Goal: Task Accomplishment & Management: Manage account settings

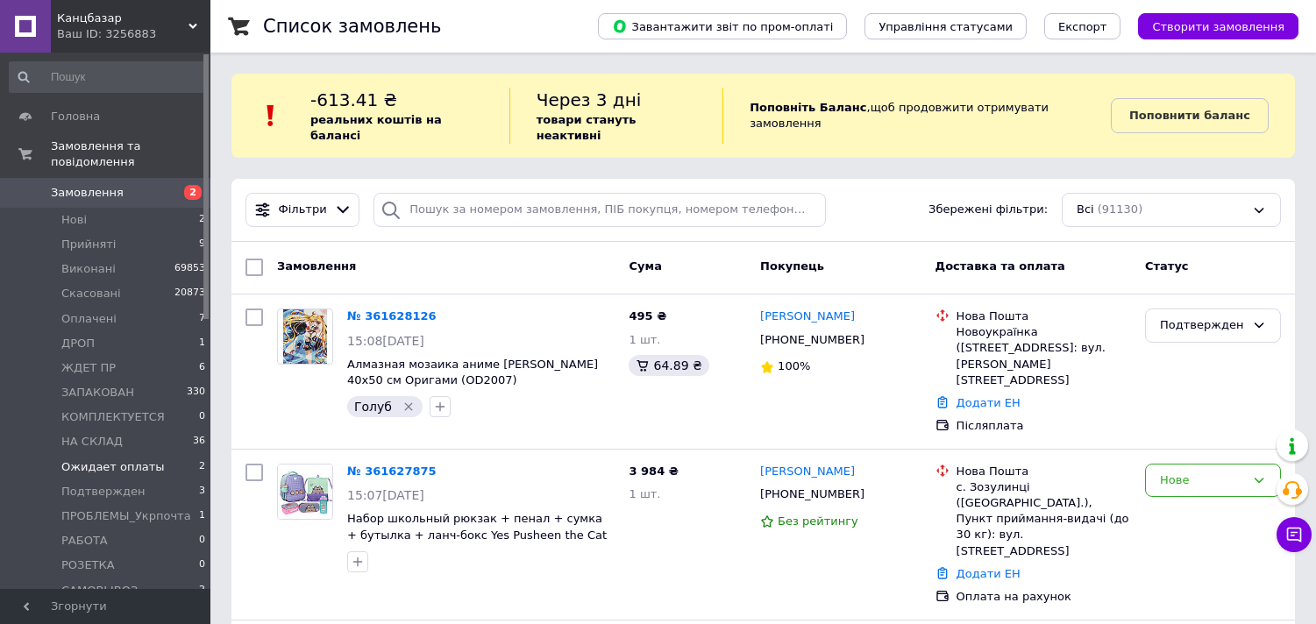
scroll to position [97, 0]
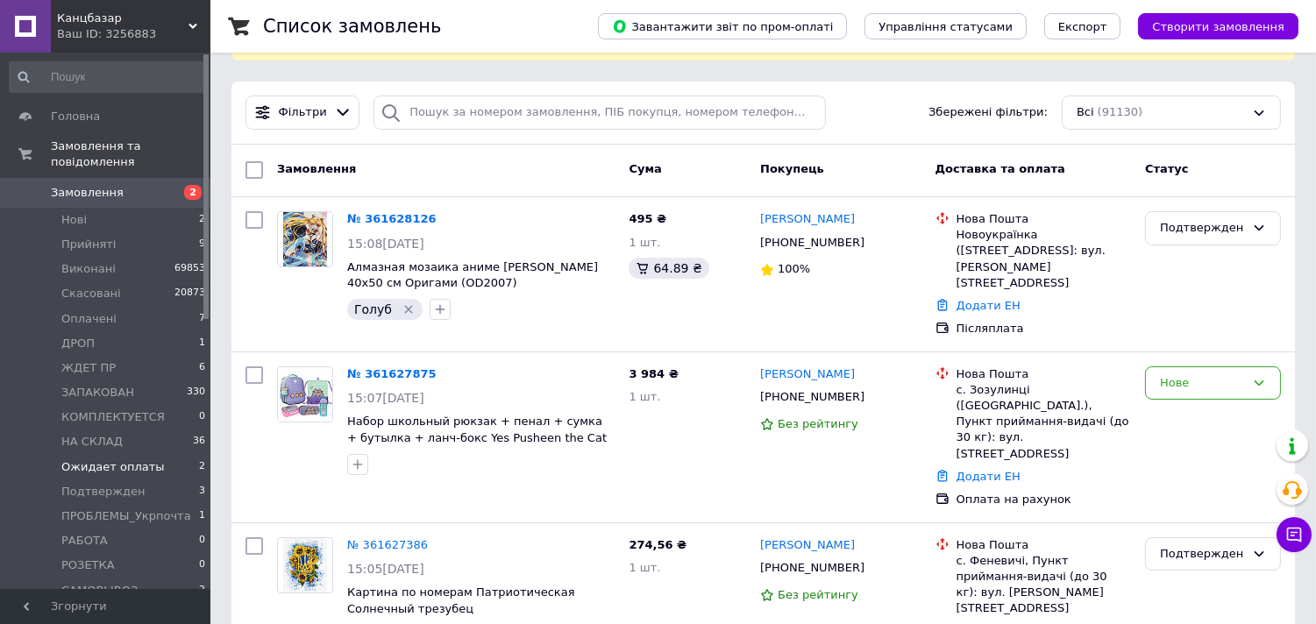
click at [123, 459] on span "Ожидает оплаты" at bounding box center [112, 467] width 103 height 16
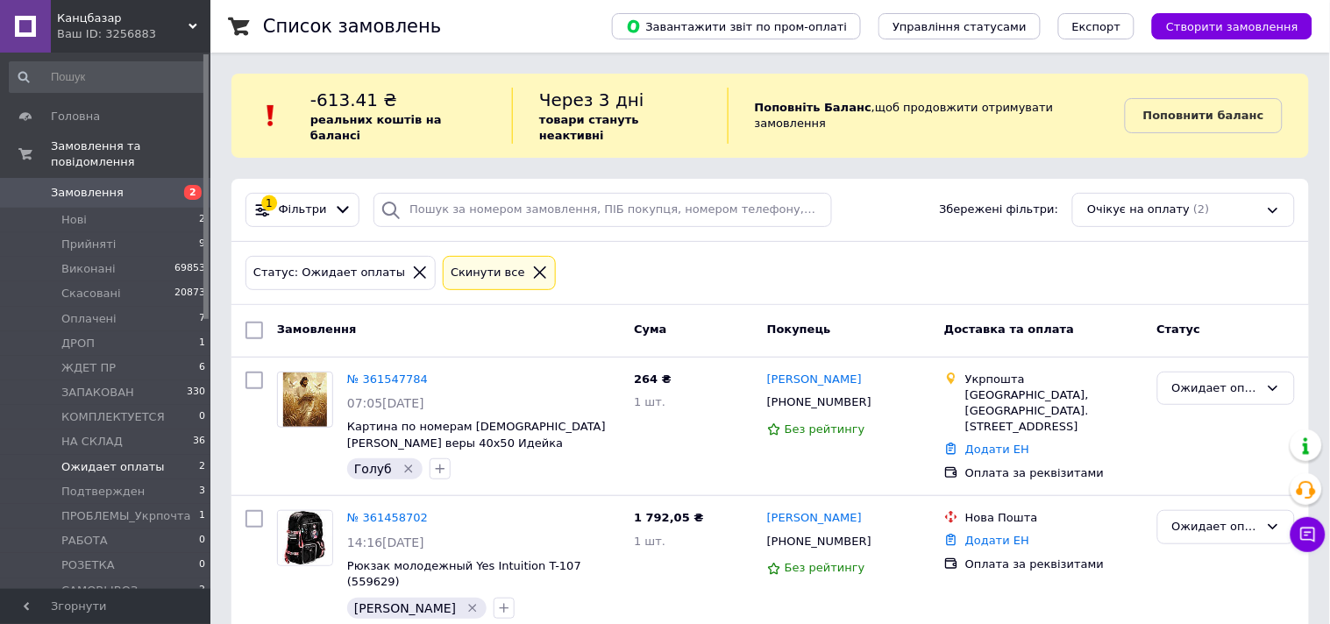
click at [532, 265] on icon at bounding box center [540, 273] width 16 height 16
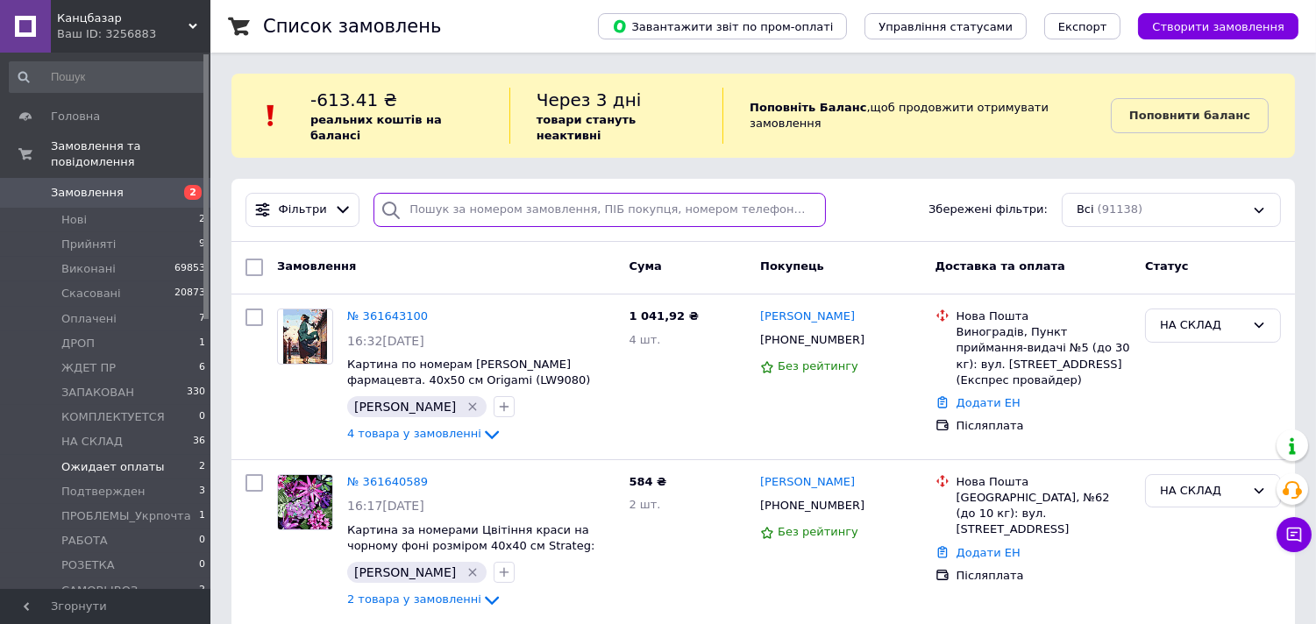
drag, startPoint x: 518, startPoint y: 179, endPoint x: 524, endPoint y: 223, distance: 44.3
paste input "361207924"
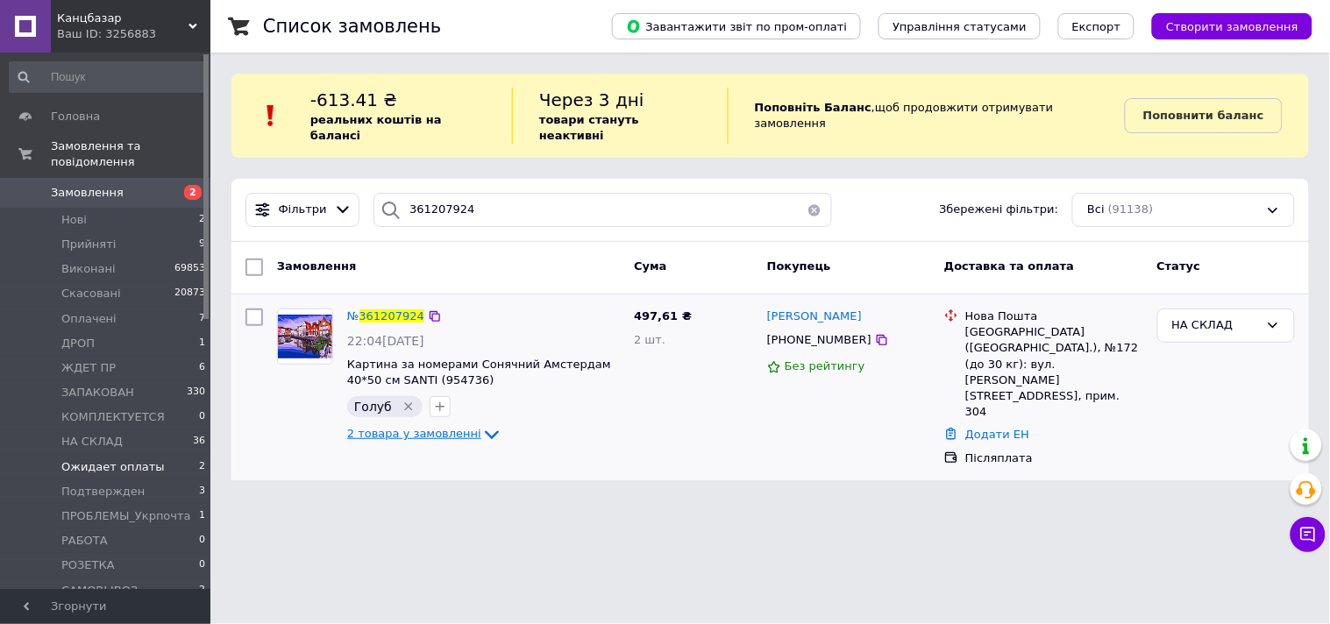
click at [481, 424] on icon at bounding box center [491, 434] width 21 height 21
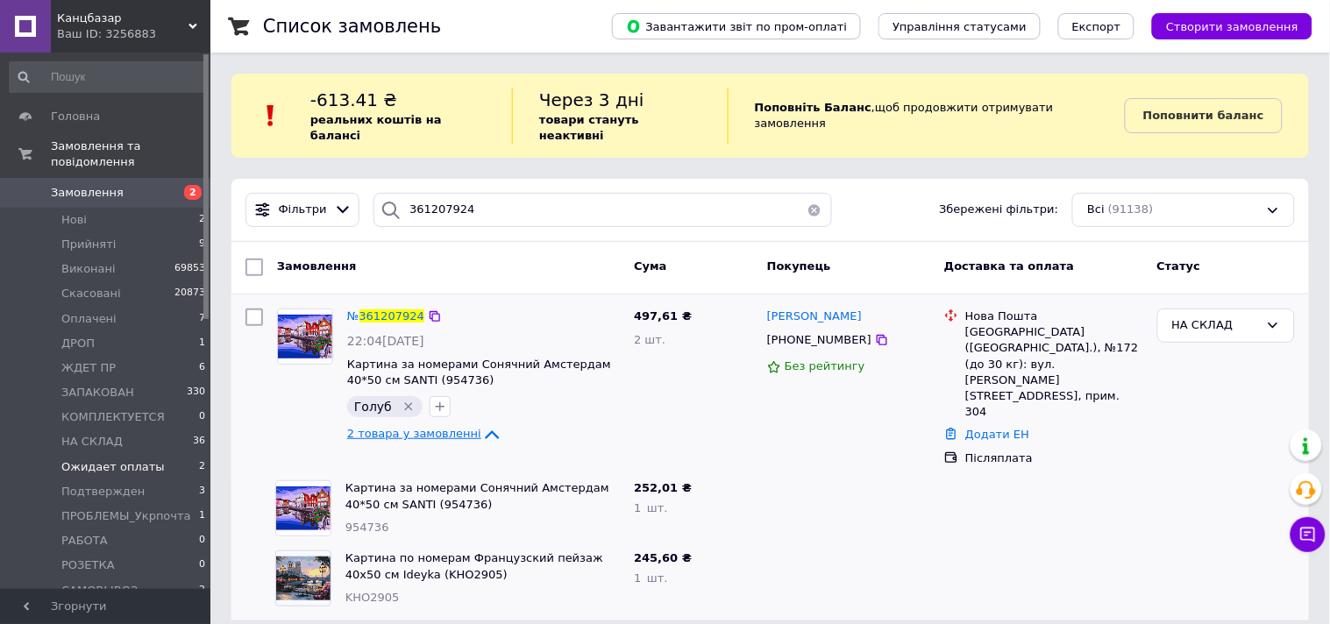
click at [863, 480] on div at bounding box center [848, 508] width 177 height 70
drag, startPoint x: 489, startPoint y: 191, endPoint x: 324, endPoint y: 178, distance: 165.3
click at [324, 193] on div "Фільтри 361207924 Збережені фільтри: Всі (91138)" at bounding box center [769, 210] width 1063 height 34
paste input "0419122"
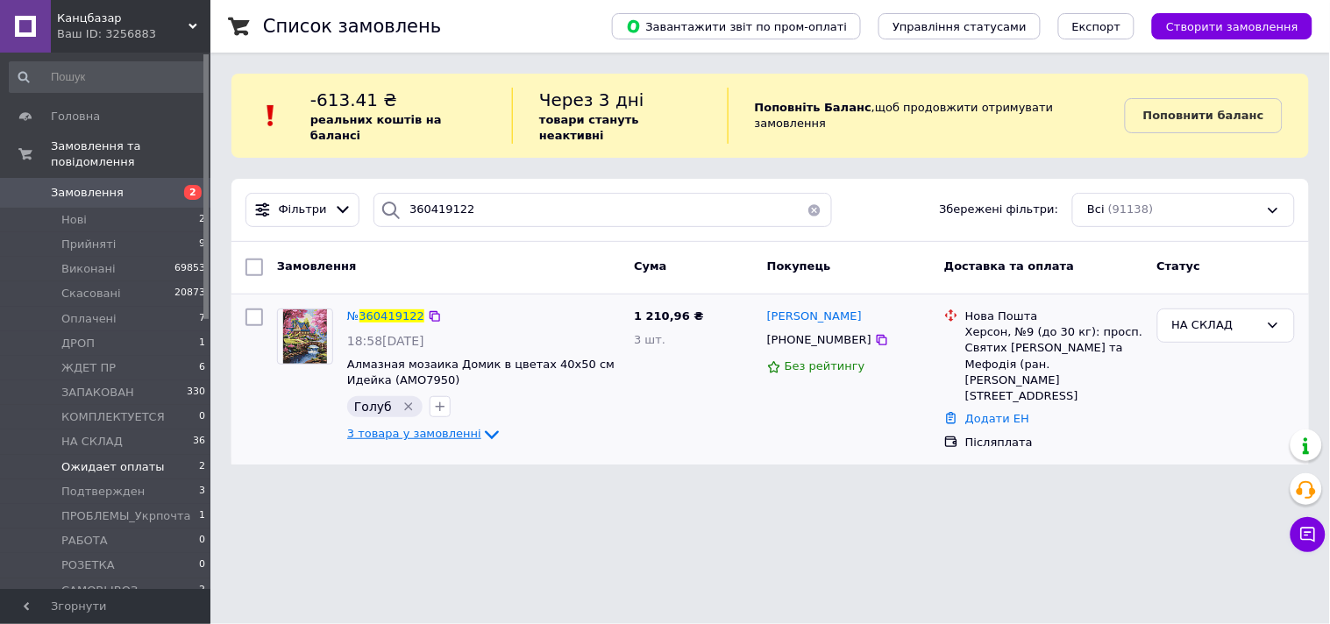
click at [481, 424] on icon at bounding box center [491, 434] width 21 height 21
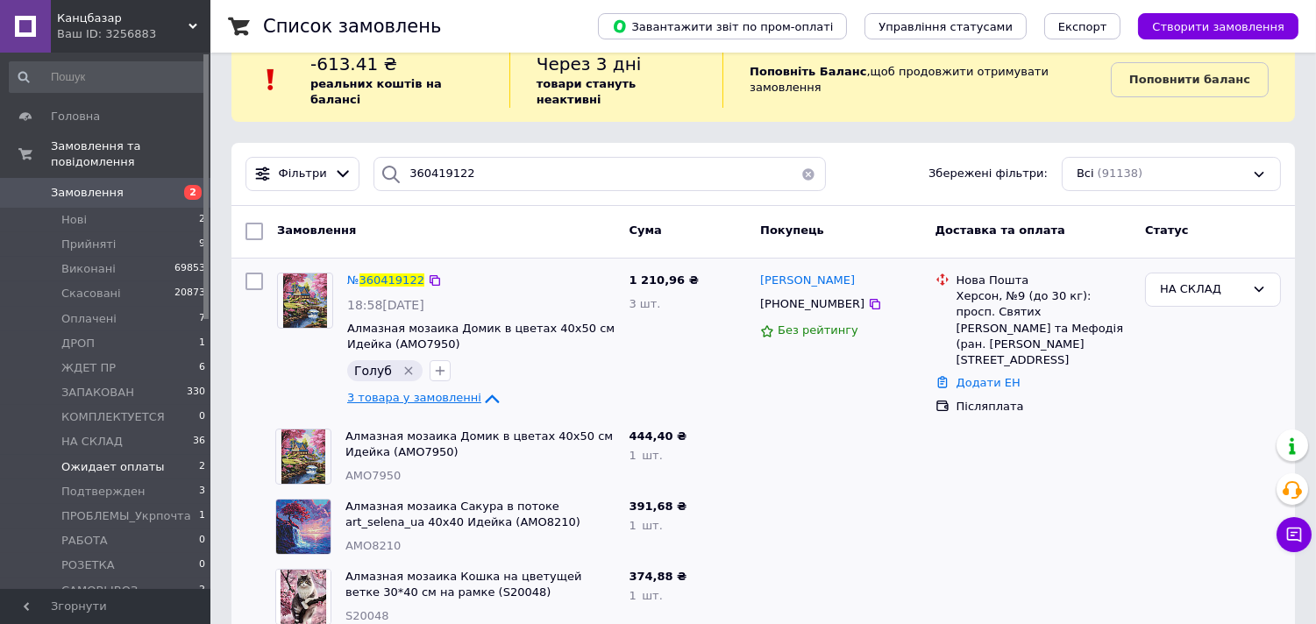
scroll to position [51, 0]
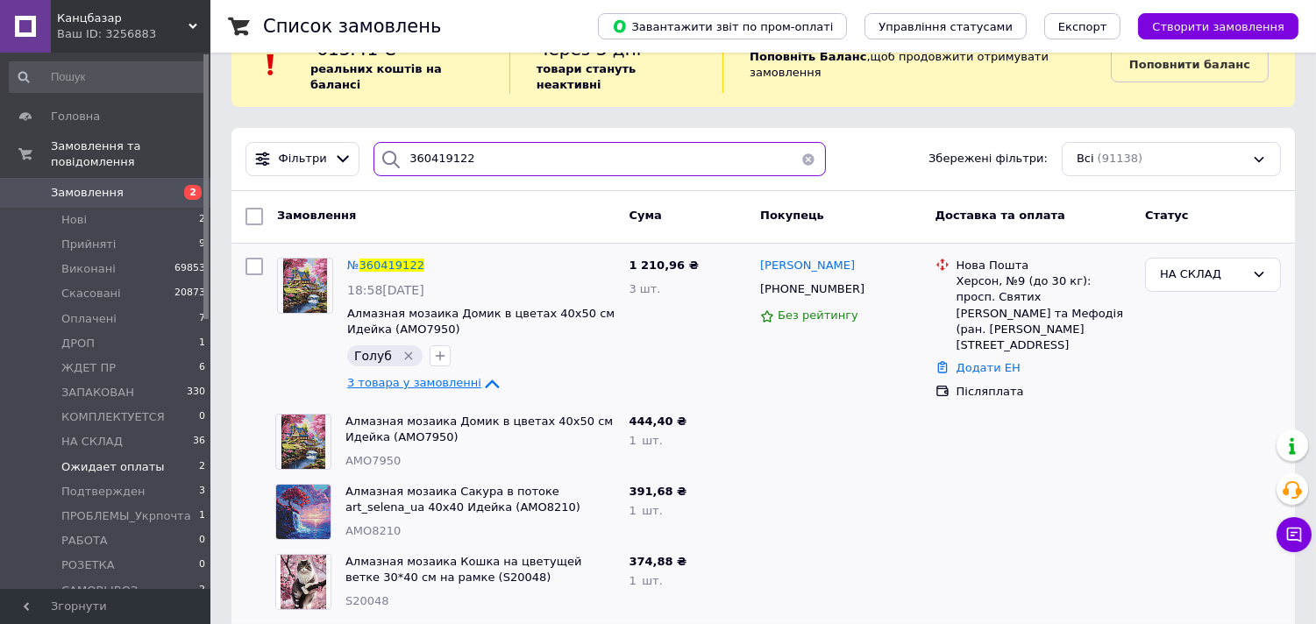
drag, startPoint x: 457, startPoint y: 141, endPoint x: 389, endPoint y: 141, distance: 67.5
click at [389, 142] on div "360419122" at bounding box center [599, 159] width 452 height 34
paste input "1042629"
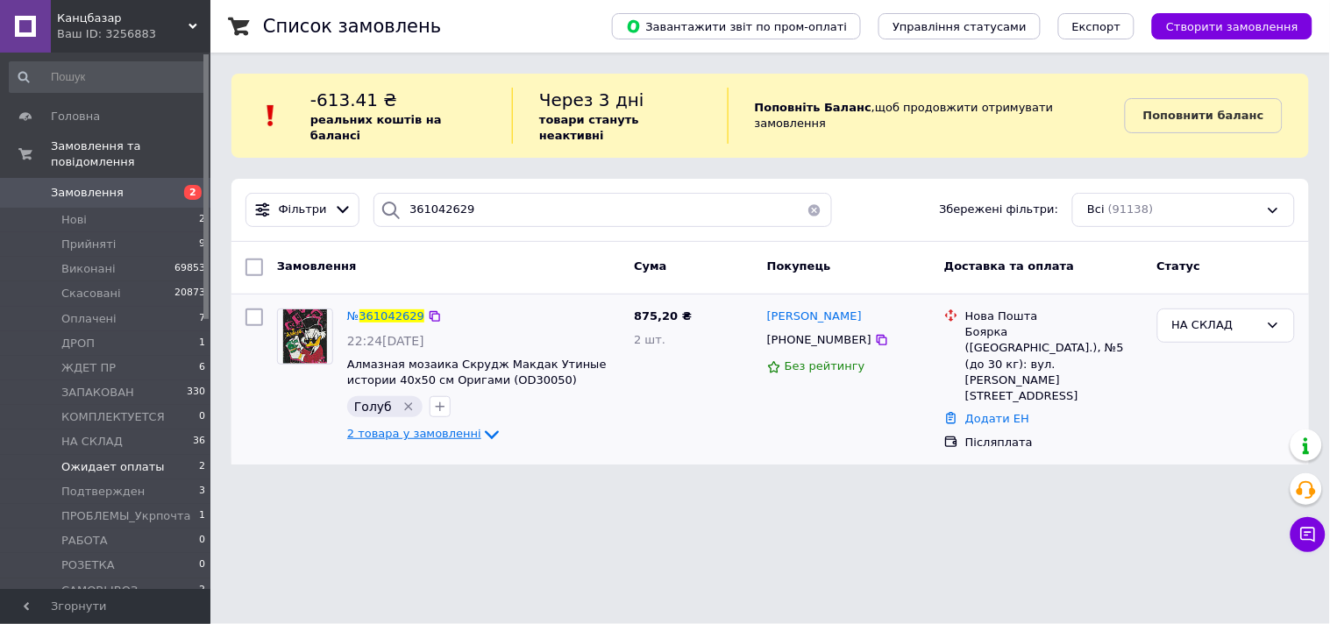
click at [481, 424] on icon at bounding box center [491, 434] width 21 height 21
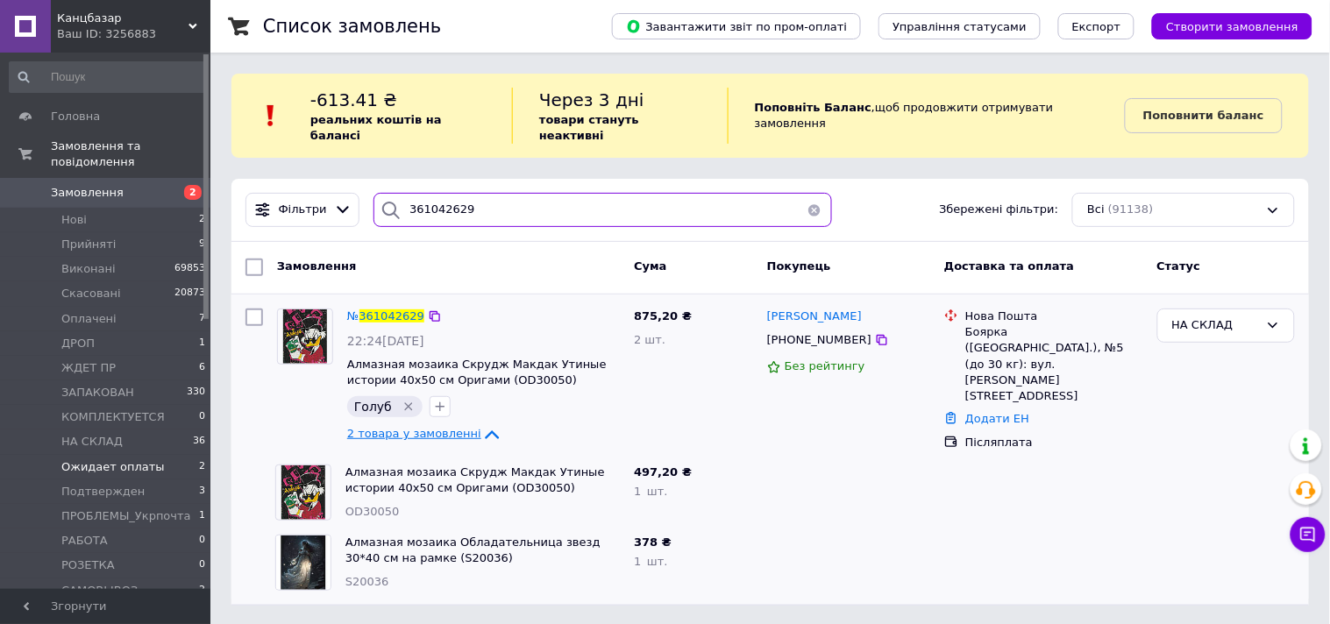
drag, startPoint x: 494, startPoint y: 188, endPoint x: 370, endPoint y: 195, distance: 124.6
click at [373, 195] on div "361042629" at bounding box center [602, 210] width 458 height 34
paste input "32380"
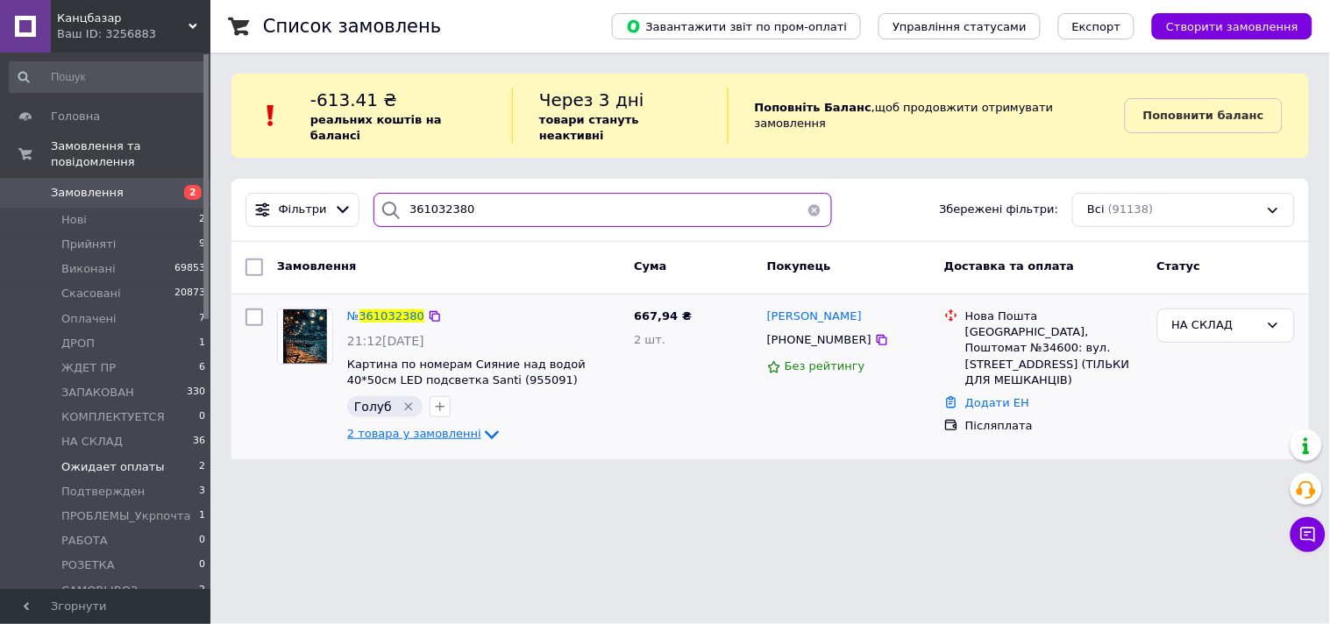
type input "361032380"
click at [481, 424] on icon at bounding box center [491, 434] width 21 height 21
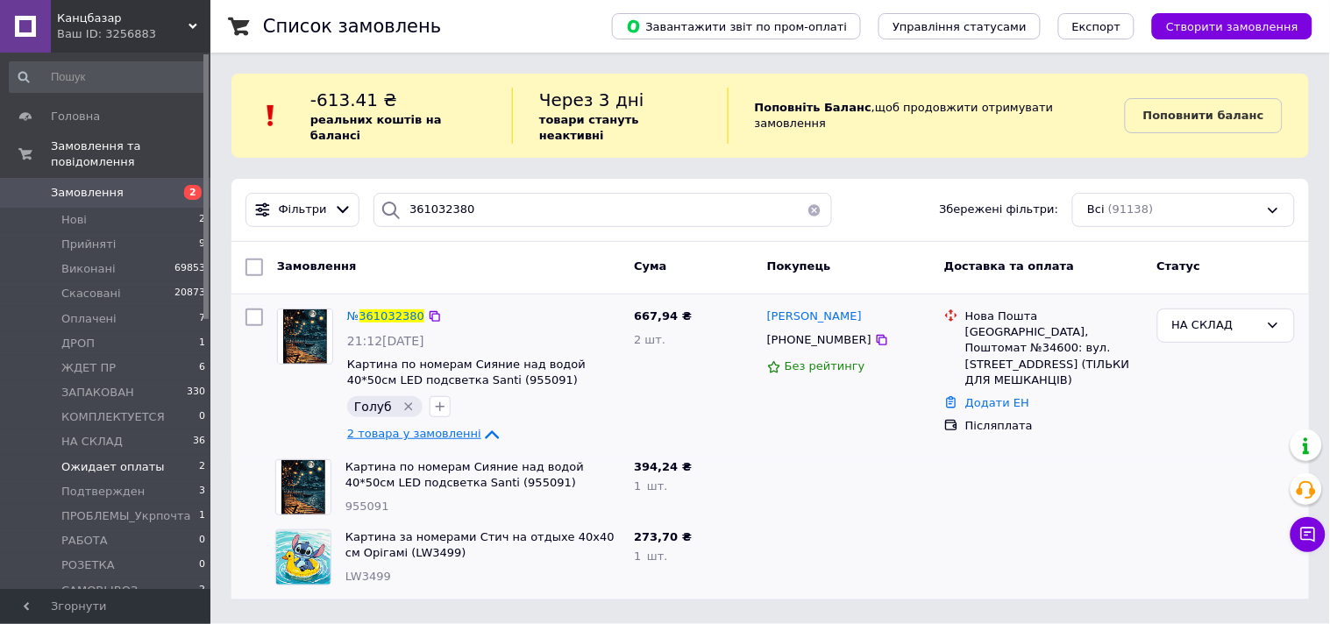
click at [816, 193] on button "button" at bounding box center [814, 210] width 35 height 34
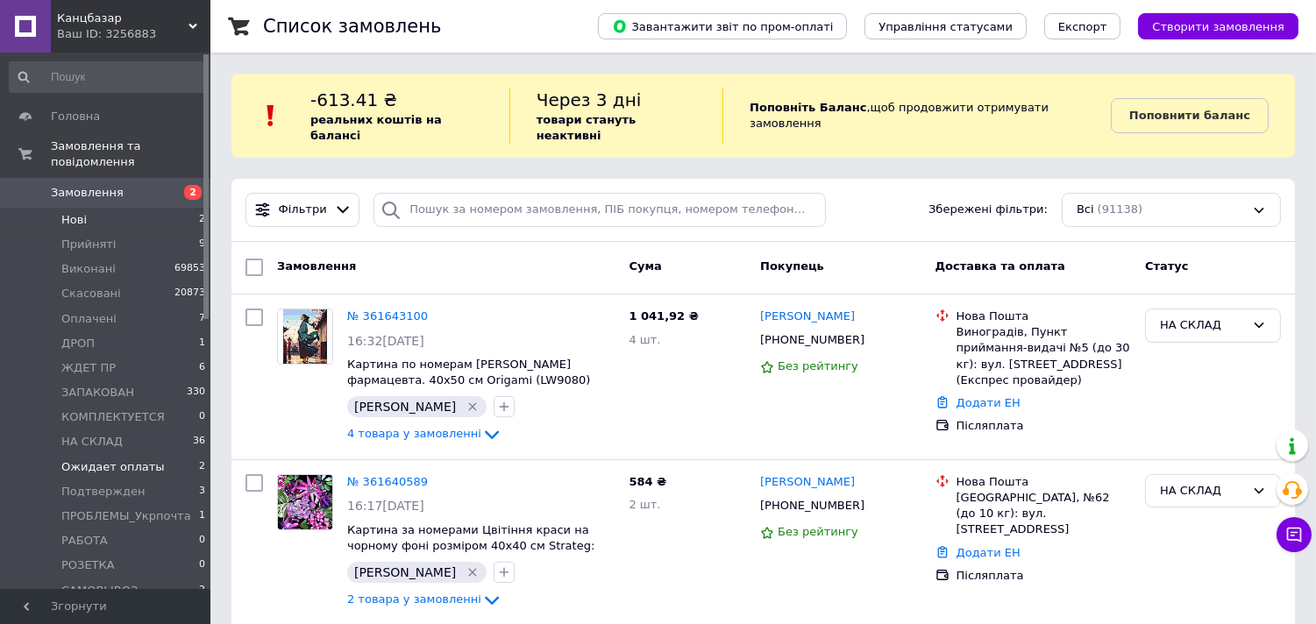
click at [67, 212] on span "Нові" at bounding box center [73, 220] width 25 height 16
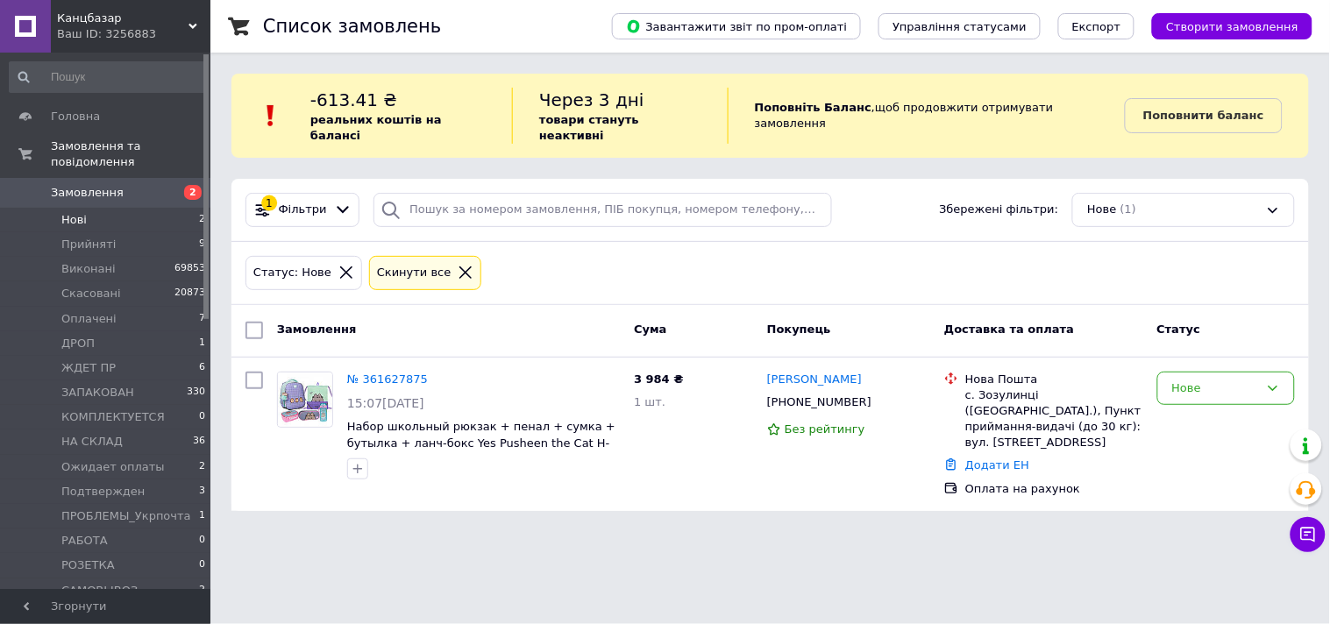
click at [458, 265] on icon at bounding box center [466, 273] width 16 height 16
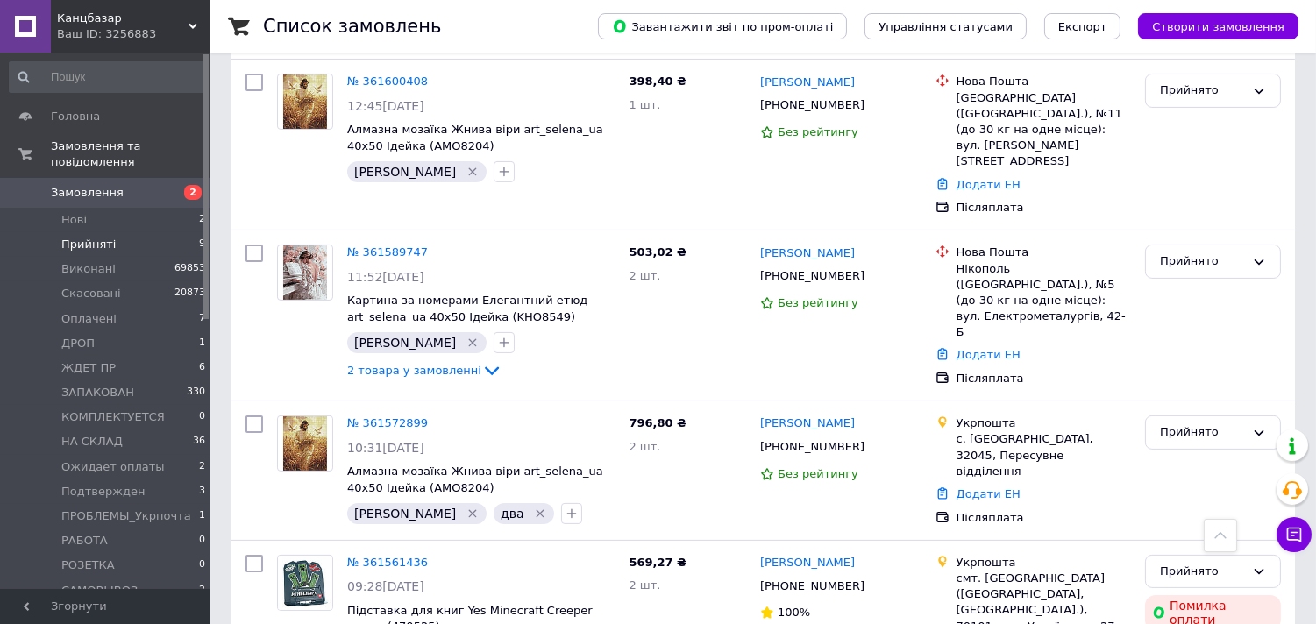
scroll to position [746, 0]
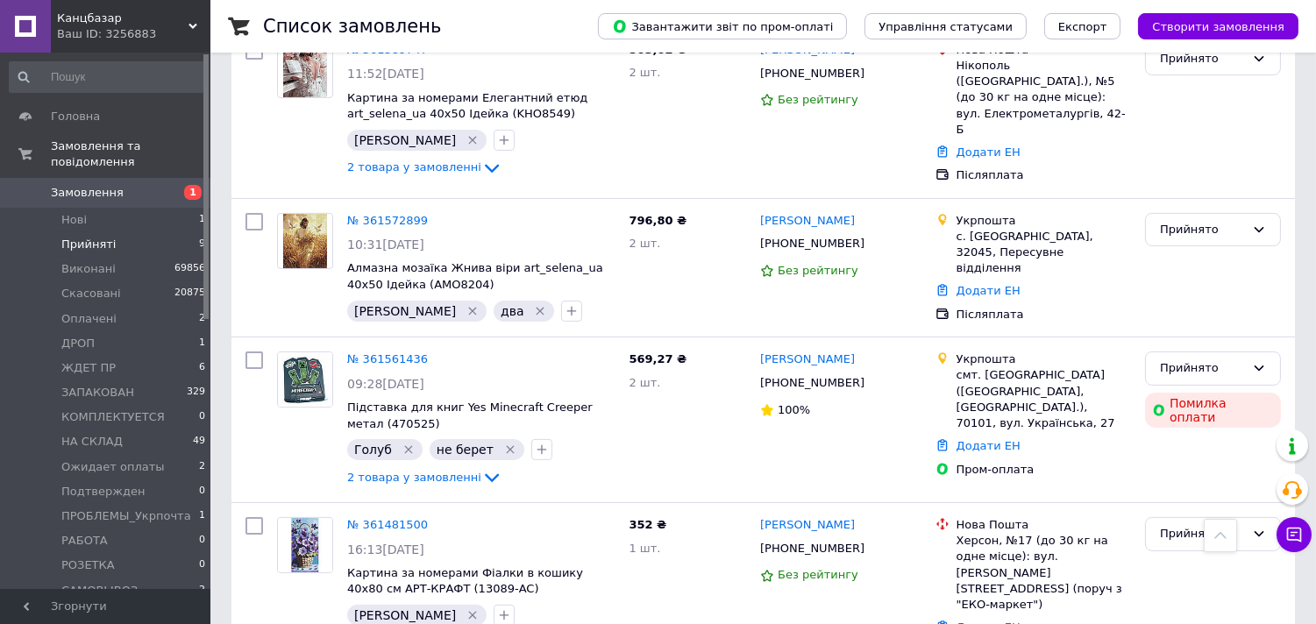
scroll to position [1063, 0]
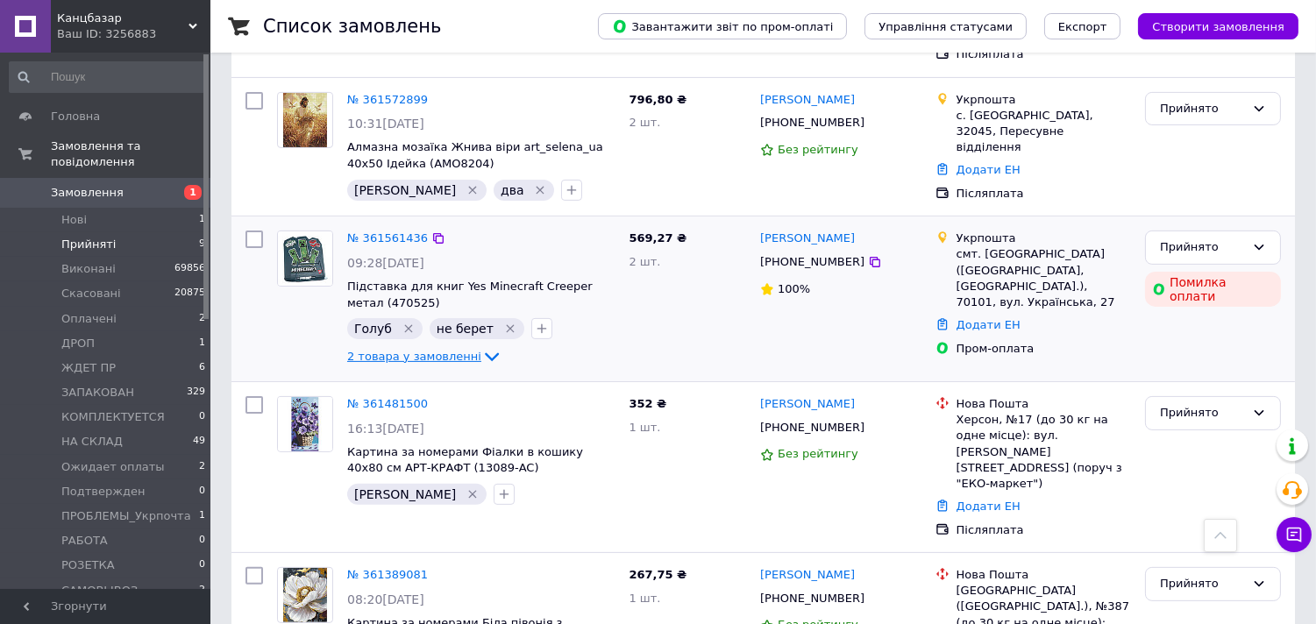
click at [481, 346] on icon at bounding box center [491, 356] width 21 height 21
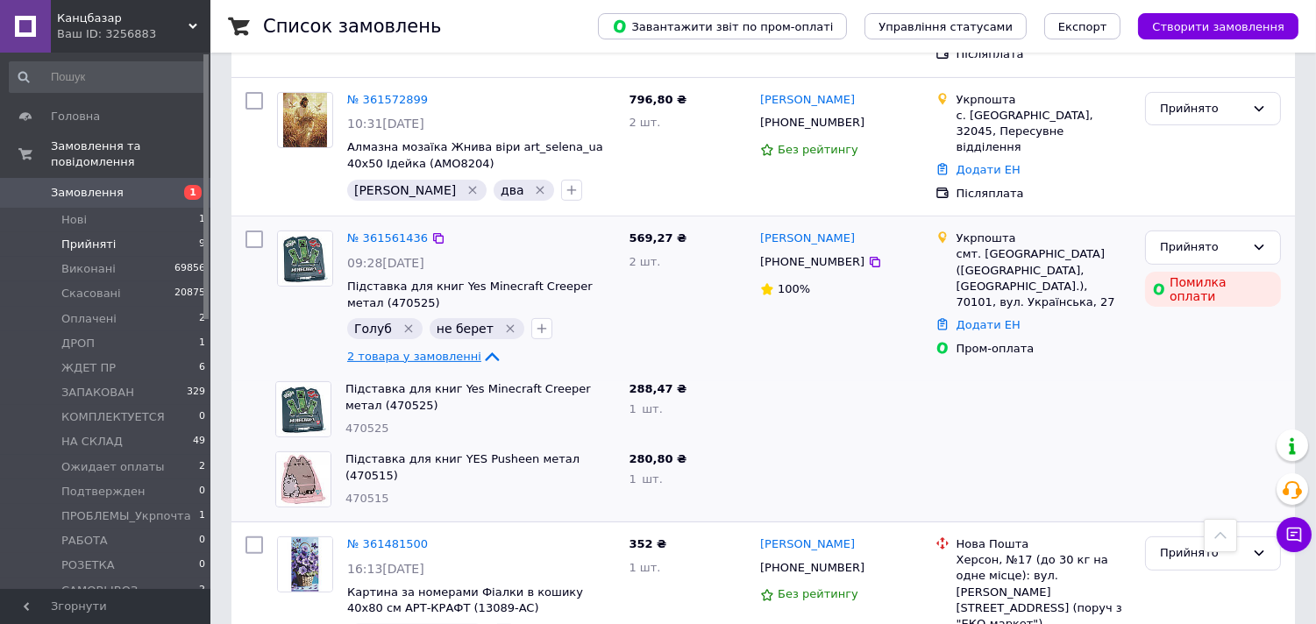
click at [460, 350] on span "2 товара у замовленні" at bounding box center [414, 356] width 134 height 13
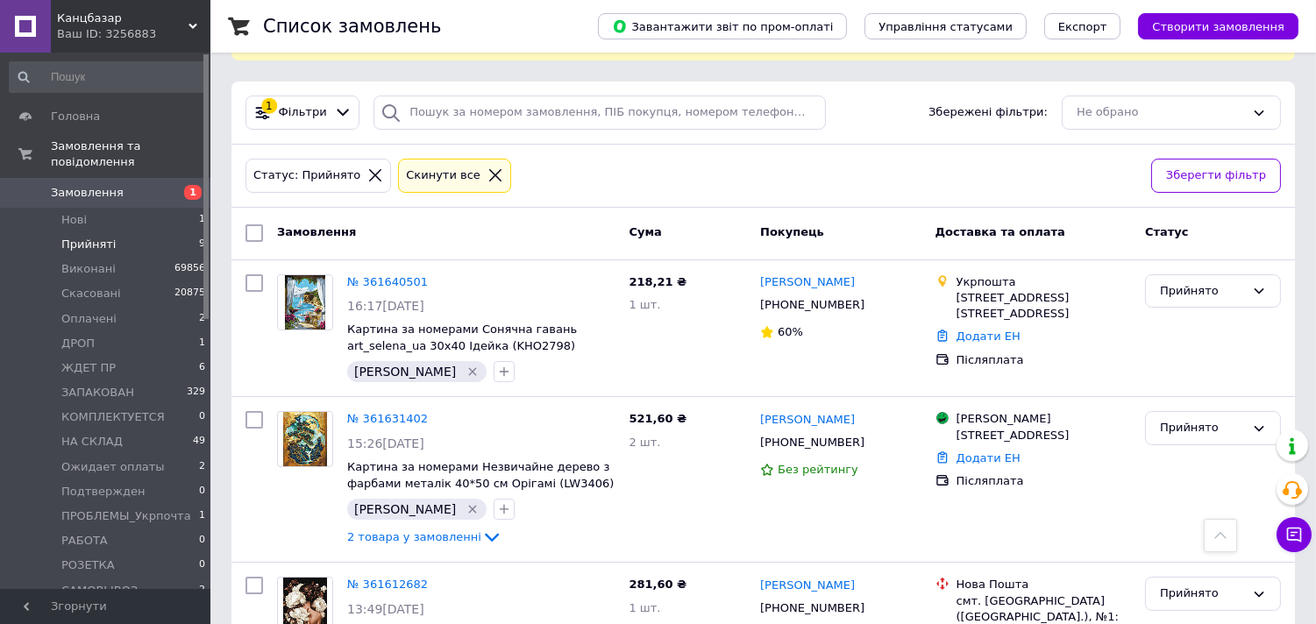
scroll to position [89, 0]
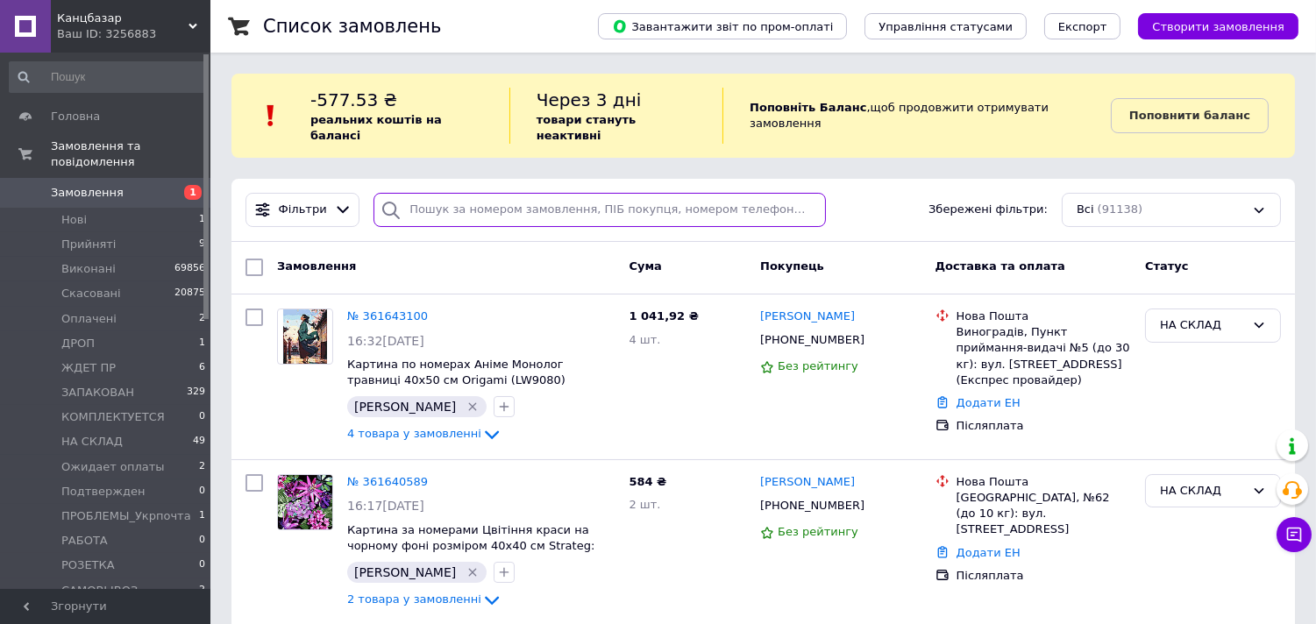
paste input "361207924"
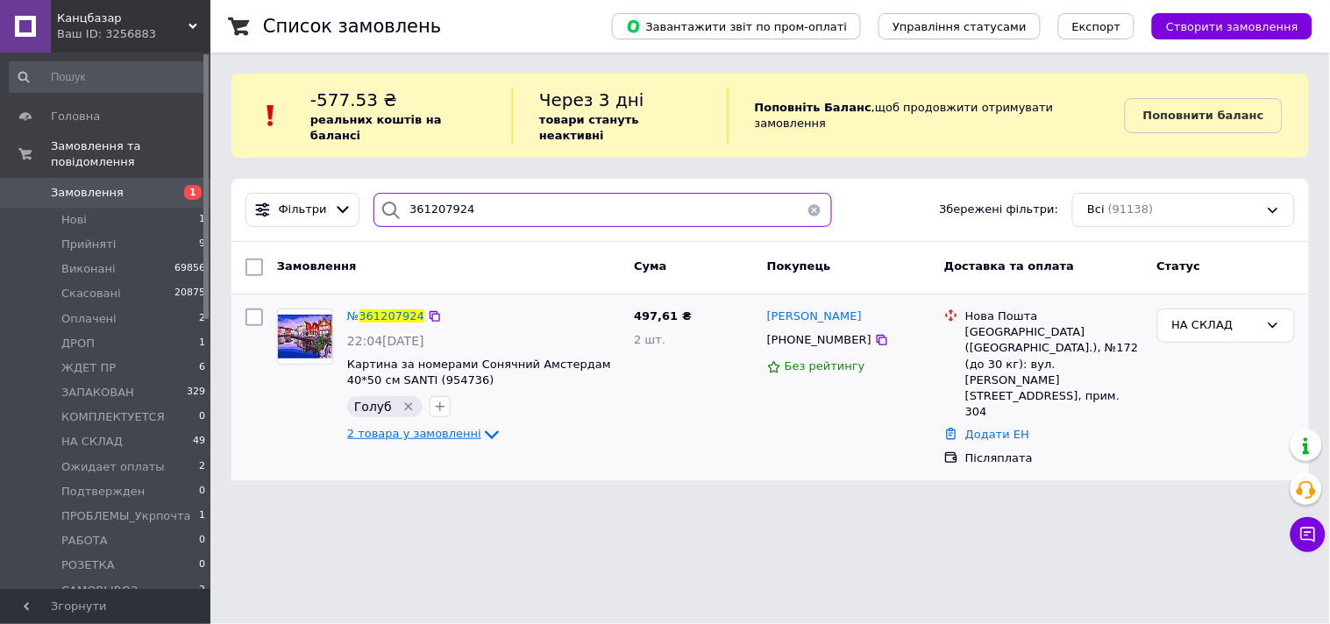
type input "361207924"
drag, startPoint x: 458, startPoint y: 421, endPoint x: 456, endPoint y: 401, distance: 19.5
click at [457, 428] on span "2 товара у замовленні" at bounding box center [414, 434] width 134 height 13
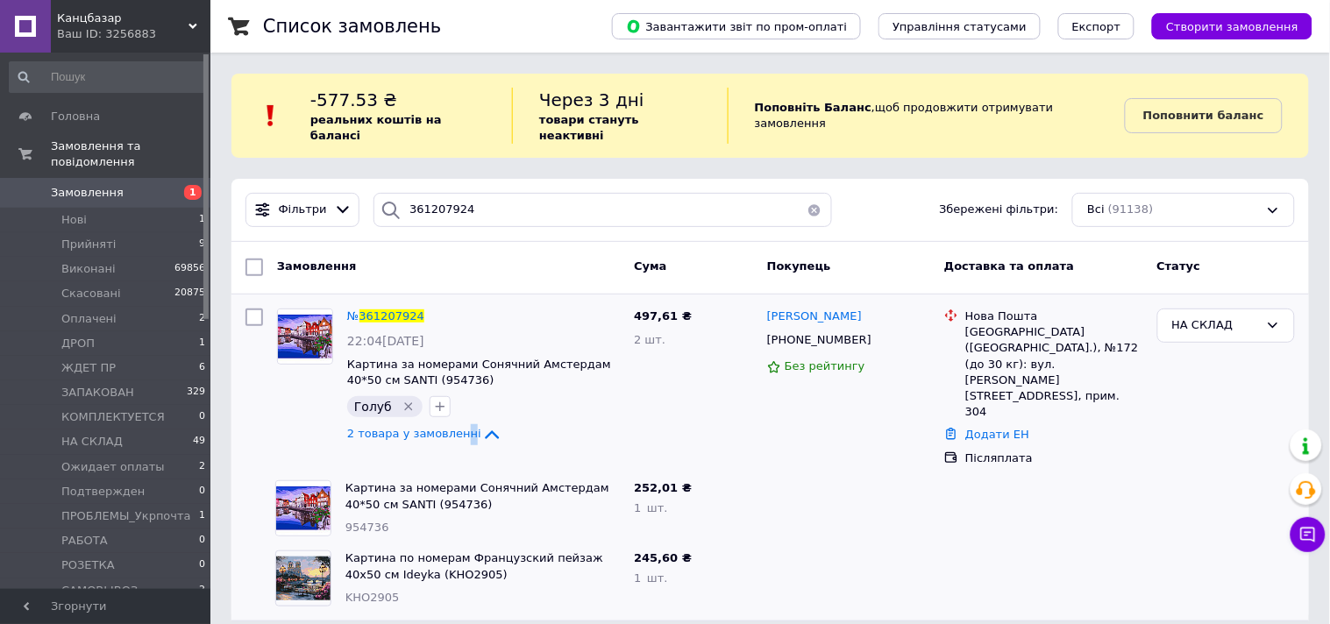
click at [812, 194] on button "button" at bounding box center [814, 210] width 35 height 34
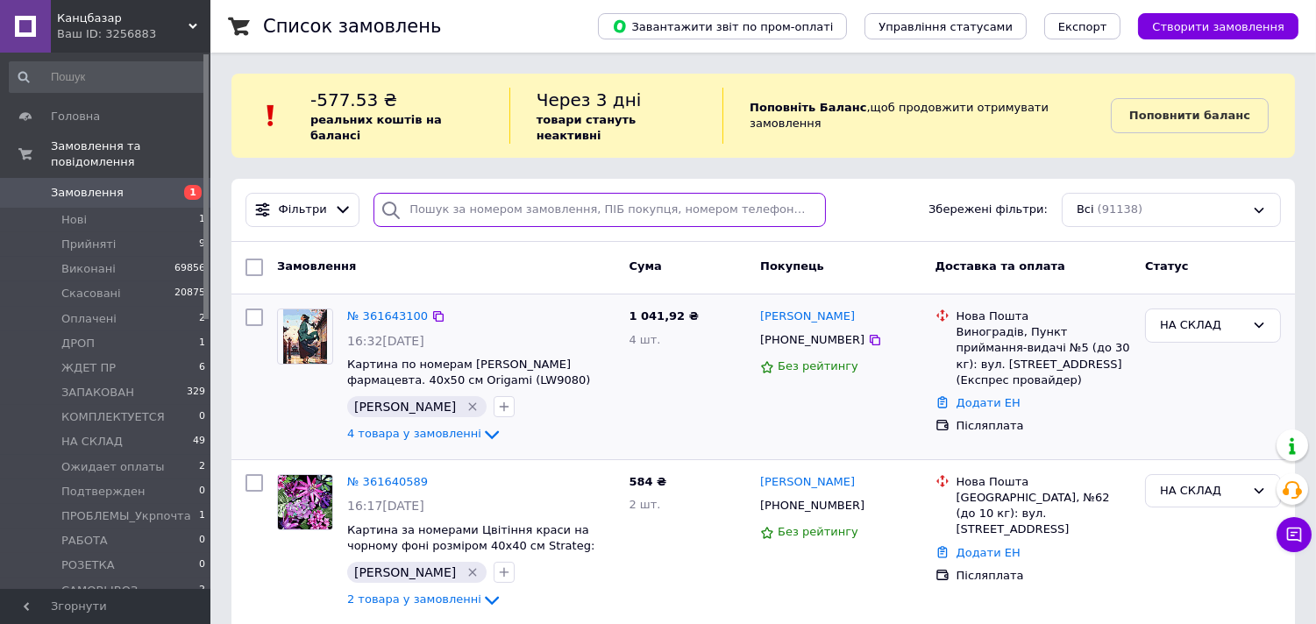
paste input "360419122"
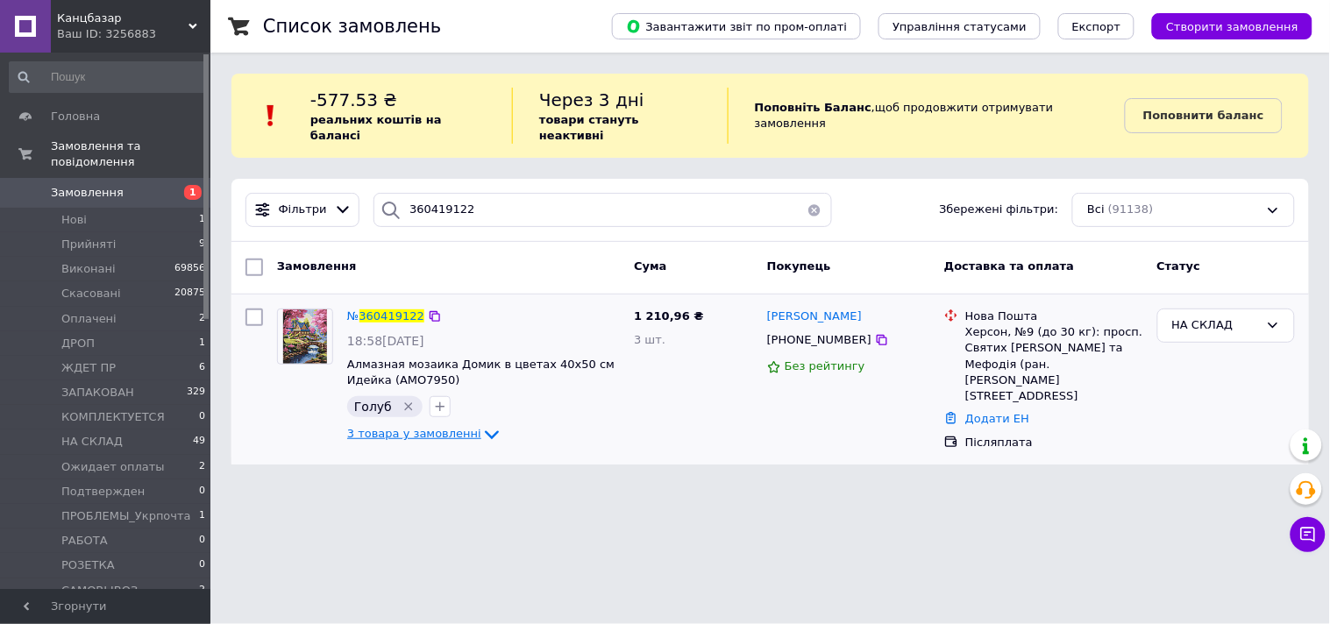
click at [481, 424] on icon at bounding box center [491, 434] width 21 height 21
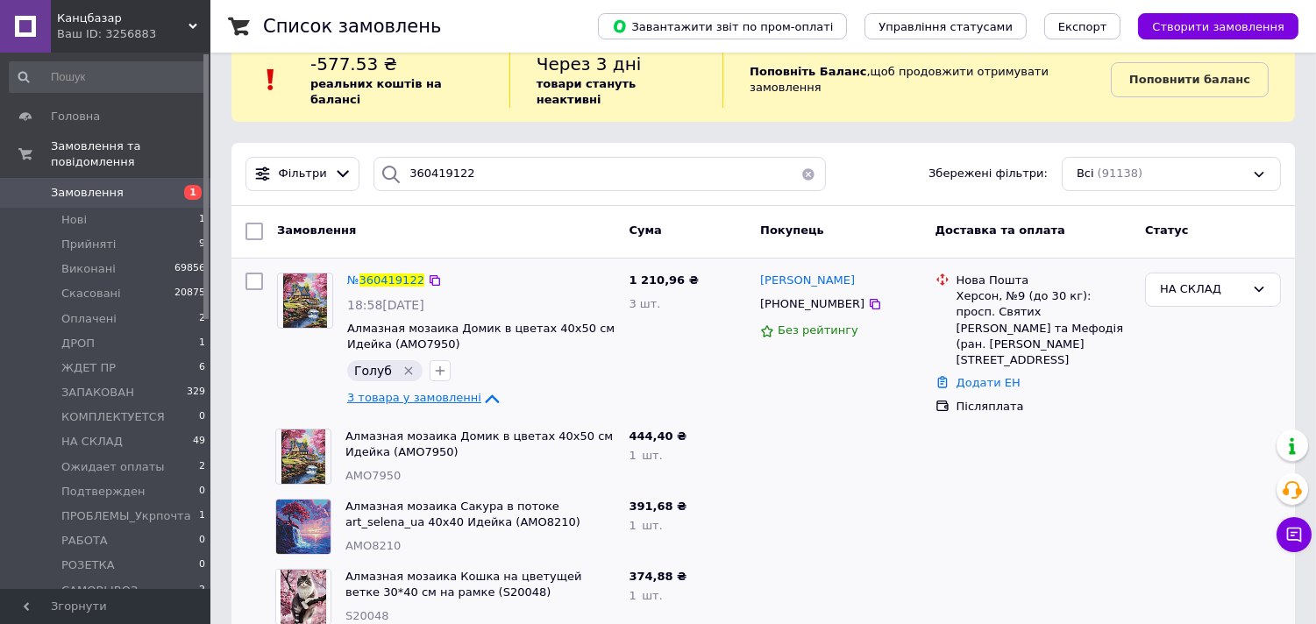
scroll to position [51, 0]
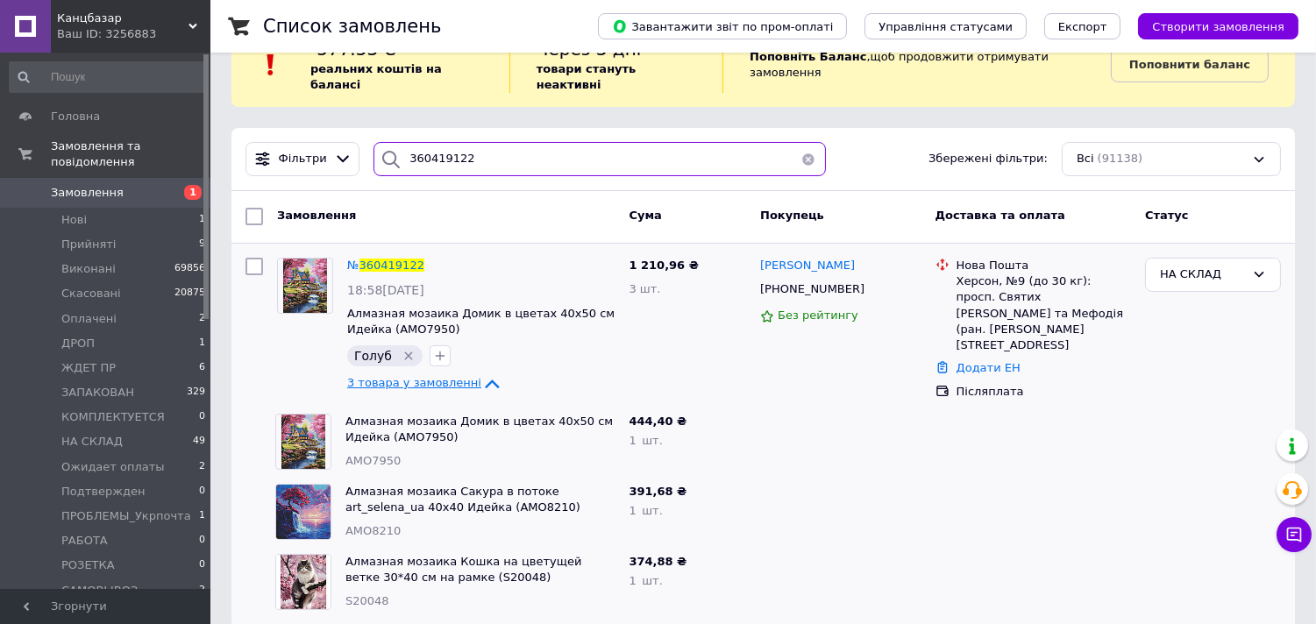
drag, startPoint x: 459, startPoint y: 129, endPoint x: 351, endPoint y: 124, distance: 108.8
click at [351, 128] on div "Фільтри 360419122 Збережені фільтри: Всі (91138)" at bounding box center [762, 159] width 1063 height 63
paste input "1042629"
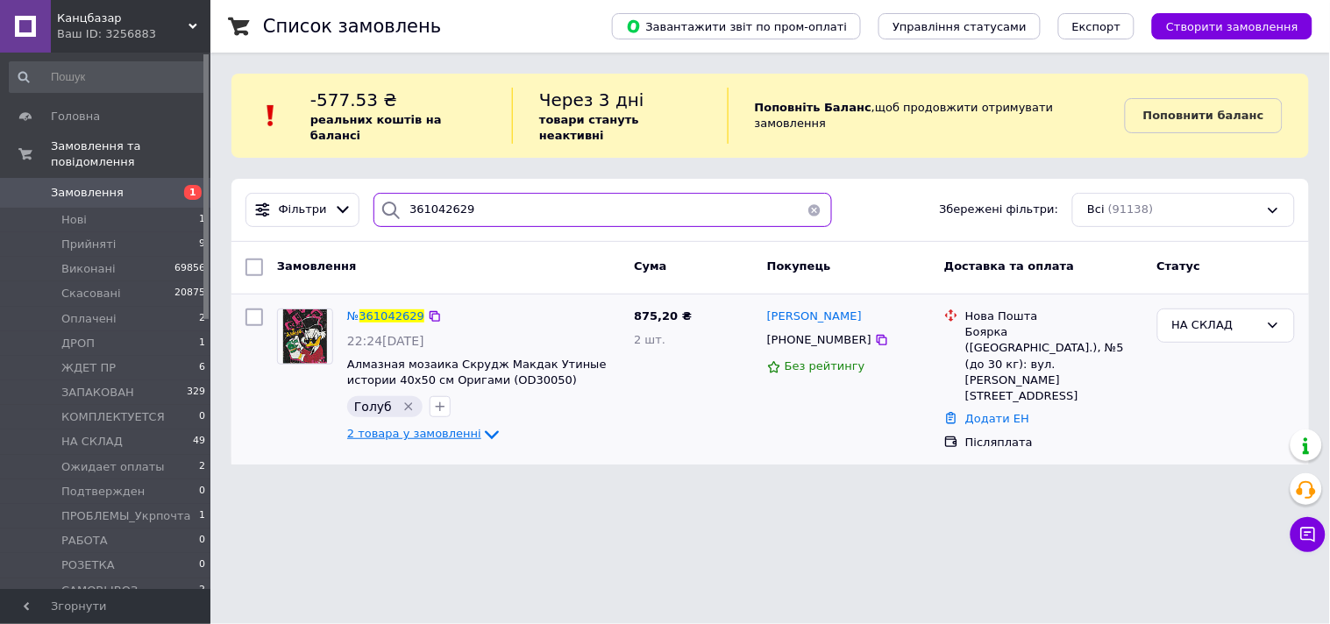
type input "361042629"
click at [460, 428] on span "2 товара у замовленні" at bounding box center [414, 434] width 134 height 13
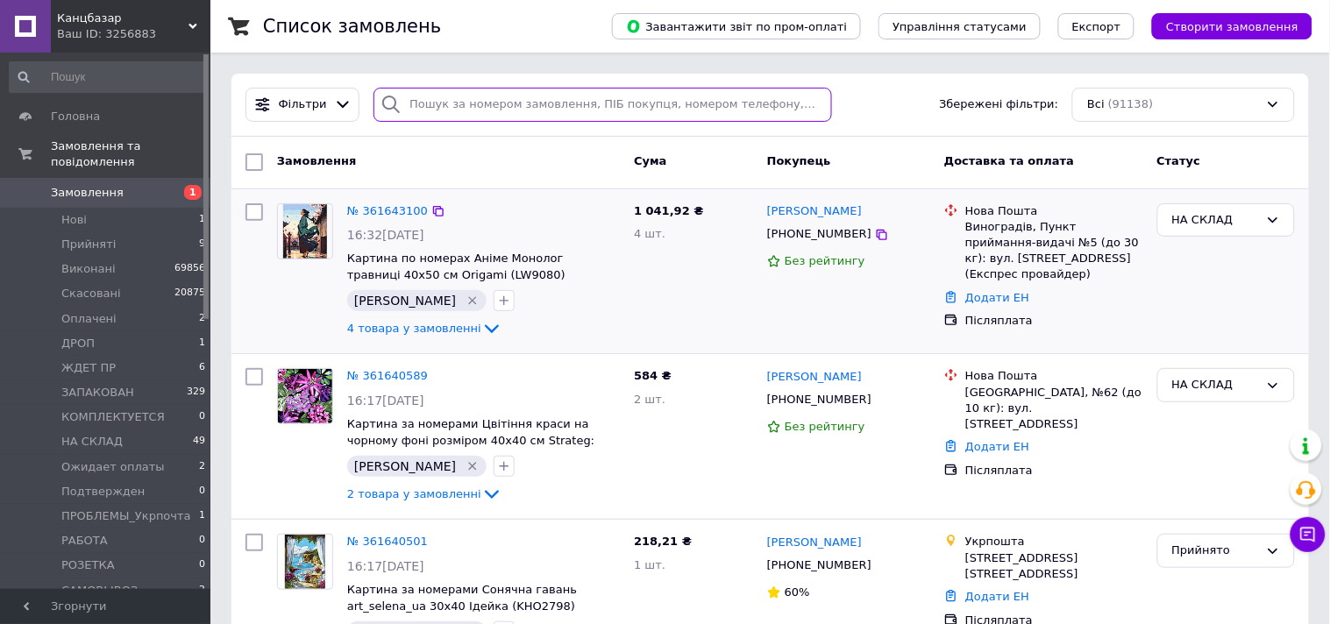
drag, startPoint x: 496, startPoint y: 105, endPoint x: 577, endPoint y: 339, distance: 247.5
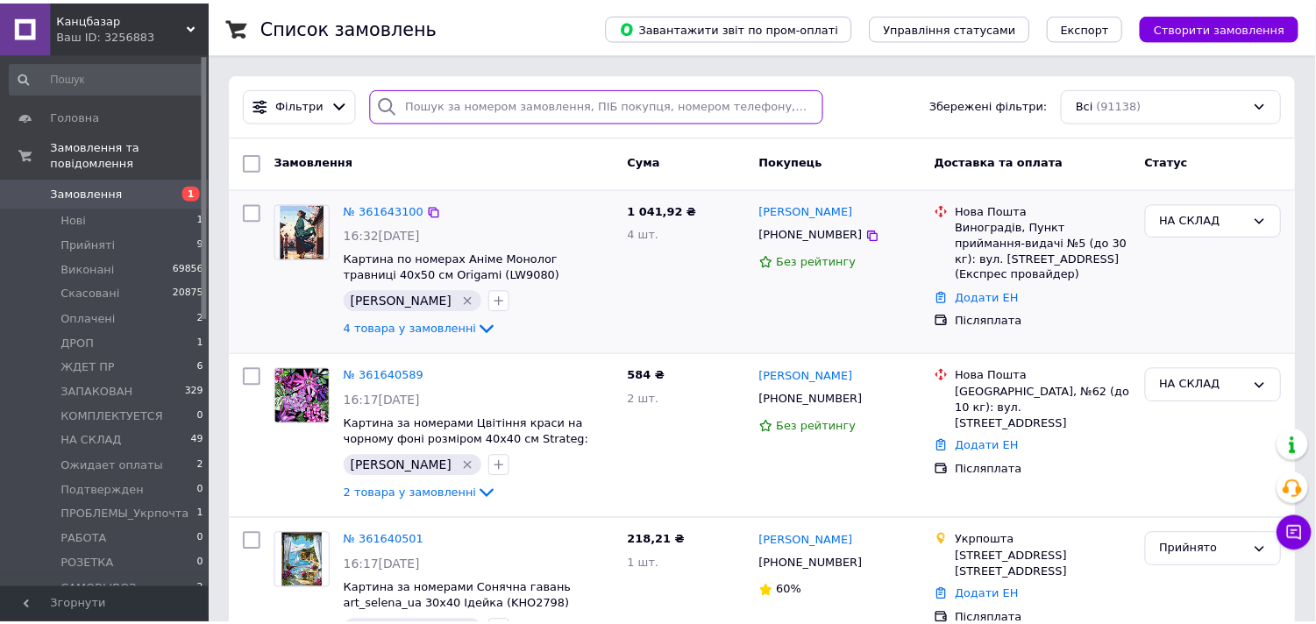
paste input "361042629"
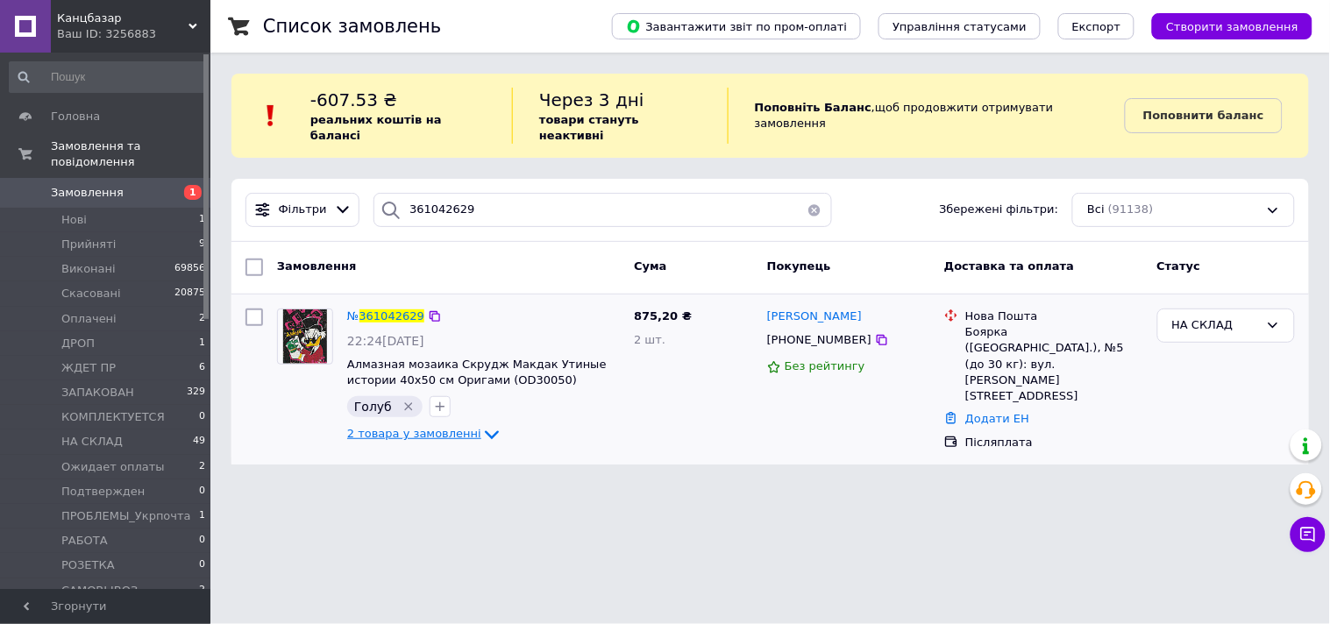
click at [450, 428] on span "2 товара у замовленні" at bounding box center [414, 434] width 134 height 13
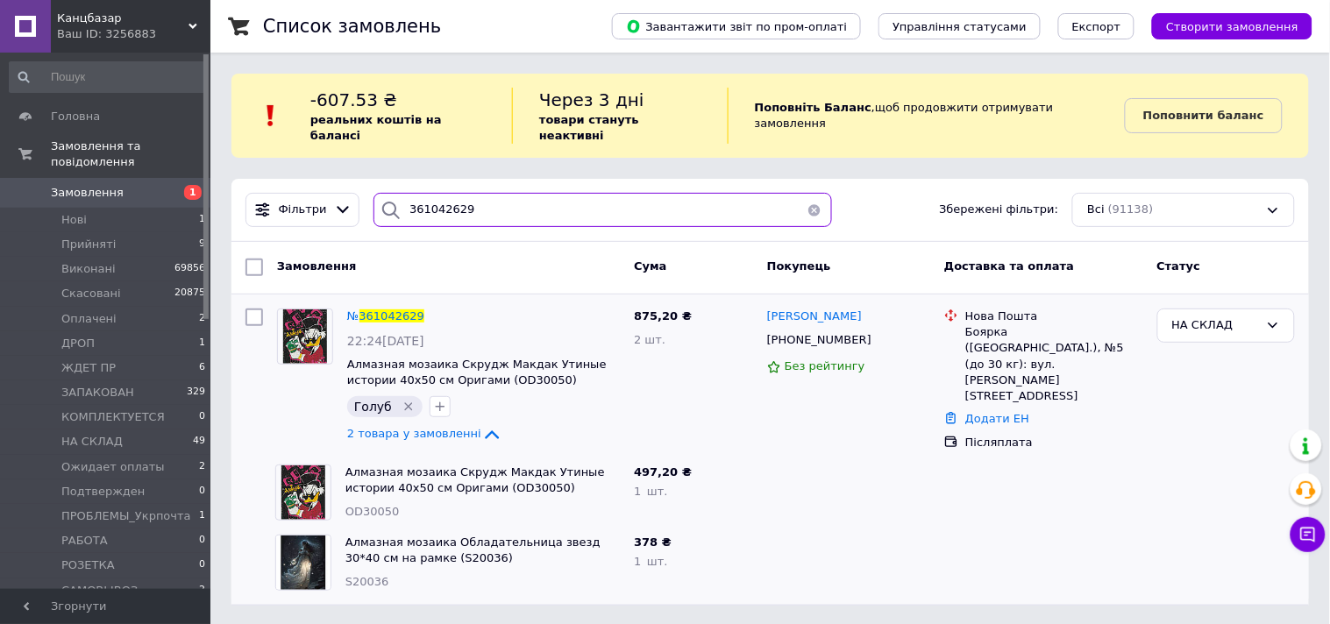
drag, startPoint x: 476, startPoint y: 181, endPoint x: 368, endPoint y: 187, distance: 108.0
click at [373, 193] on div "361042629" at bounding box center [602, 210] width 458 height 34
paste input "32380"
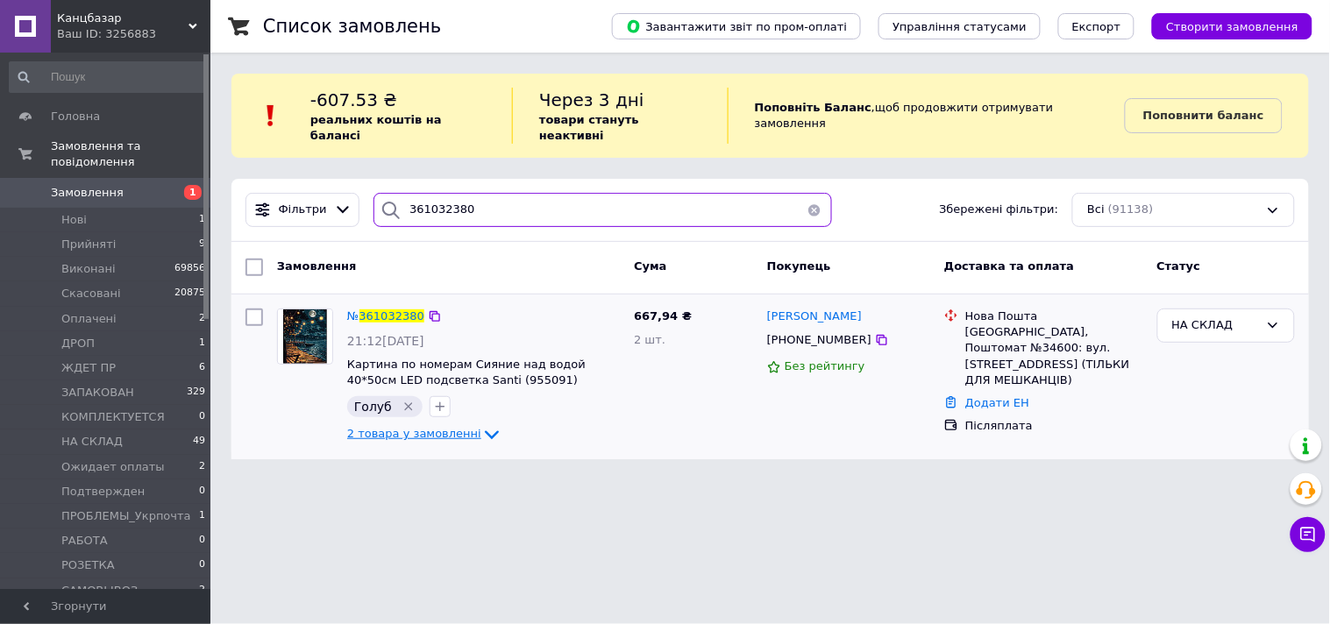
type input "361032380"
click at [482, 424] on icon at bounding box center [491, 434] width 21 height 21
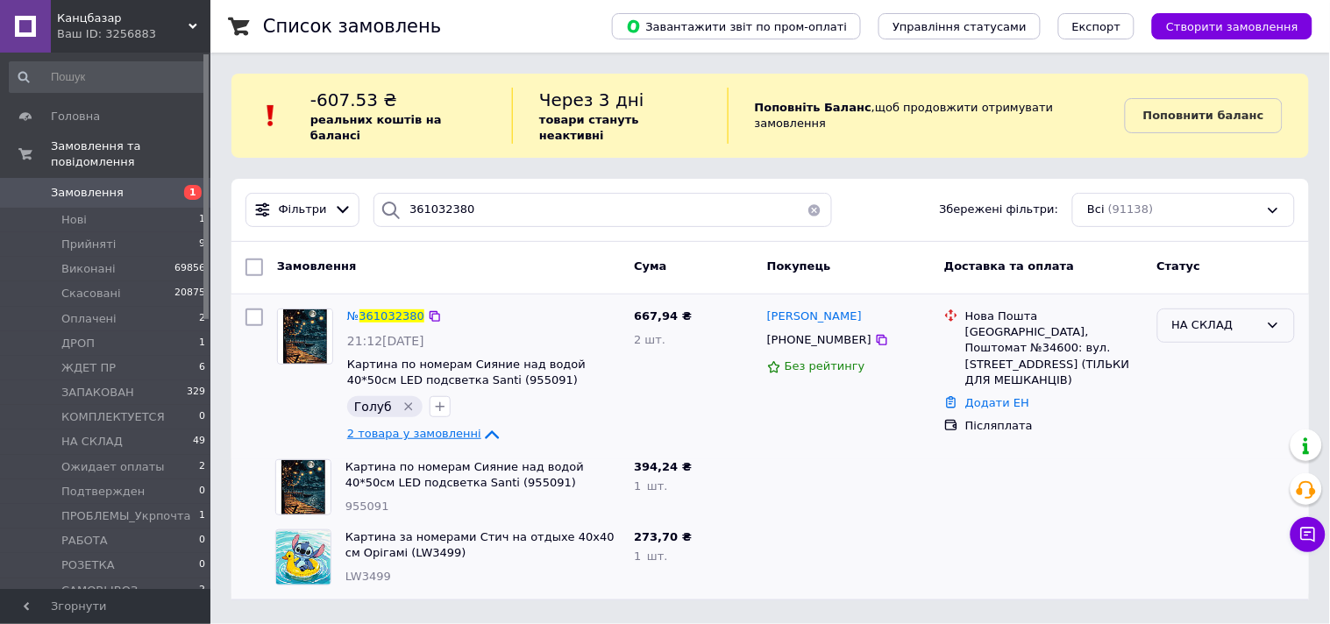
click at [1219, 316] on div "НА СКЛАД" at bounding box center [1215, 325] width 87 height 18
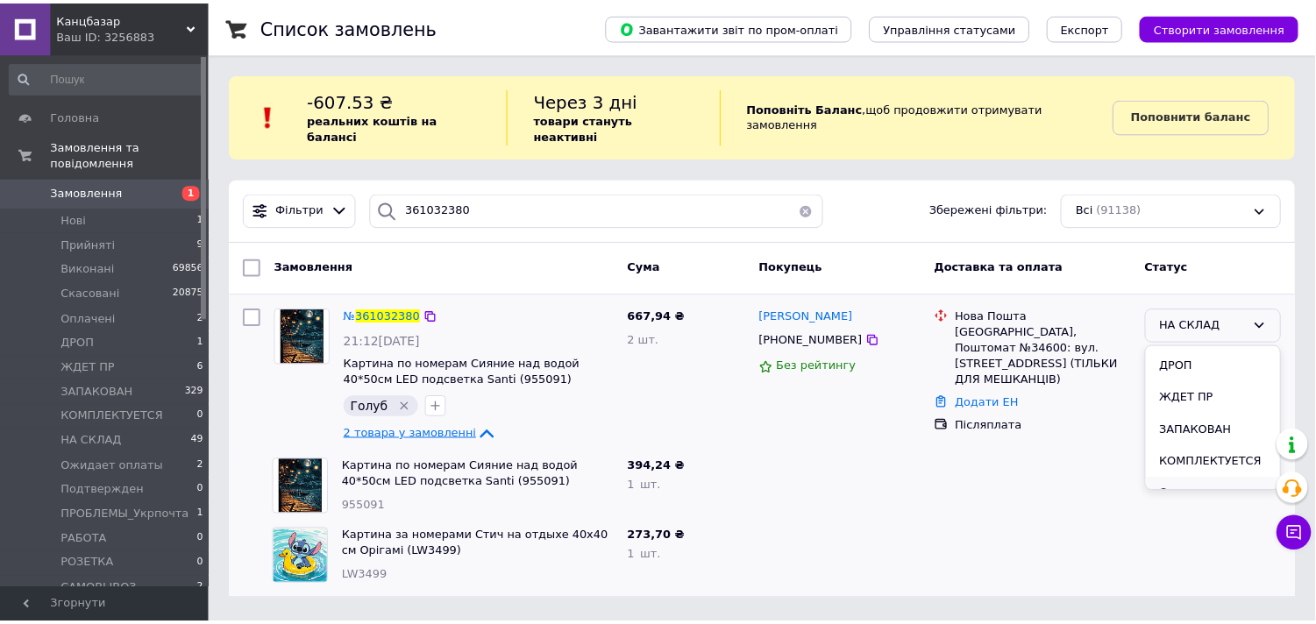
scroll to position [93, 0]
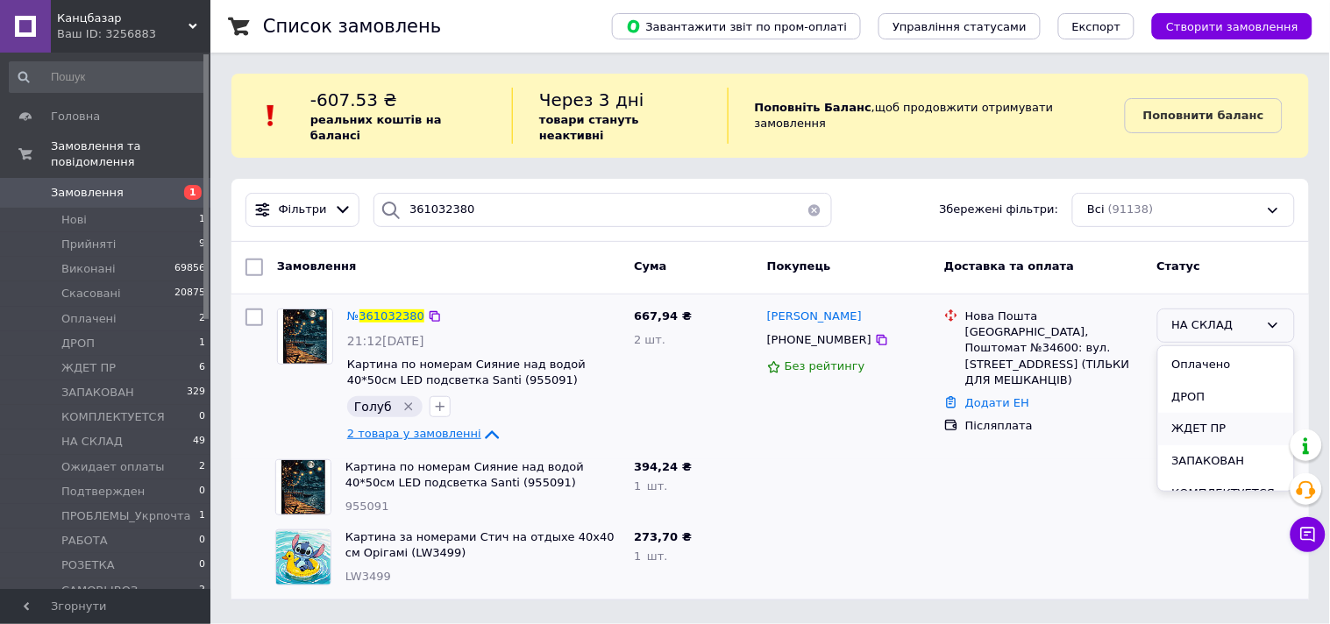
click at [1217, 413] on li "ЖДЕТ ПР" at bounding box center [1226, 429] width 136 height 32
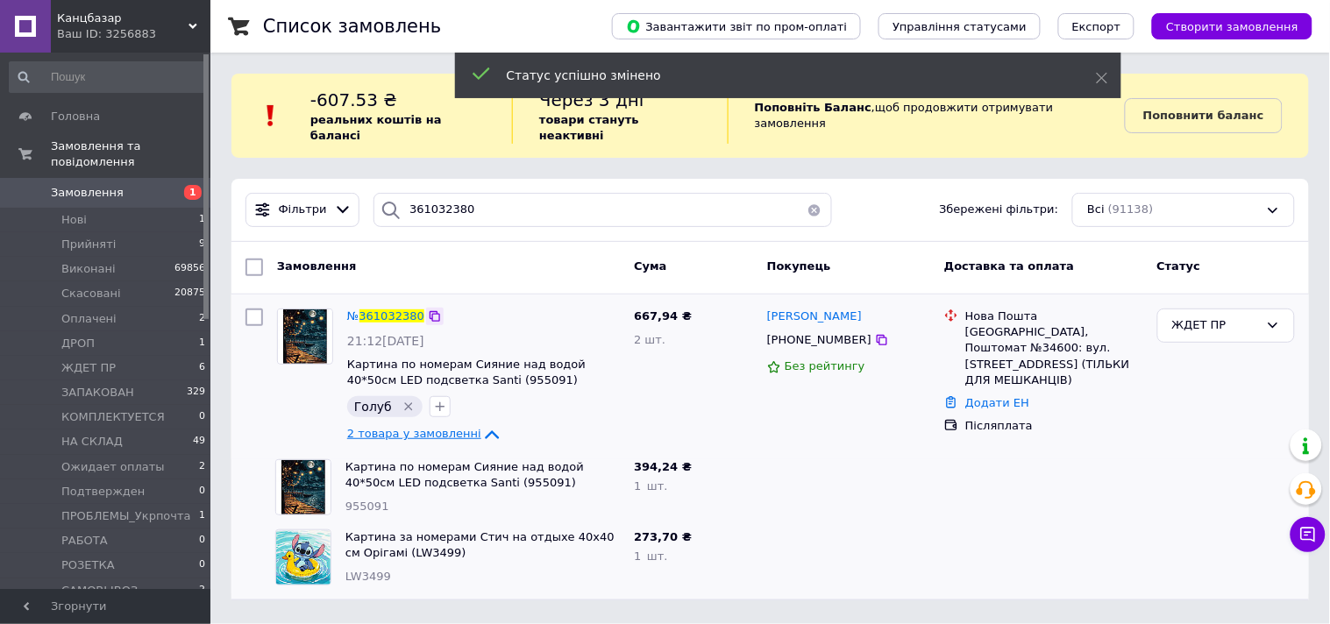
click at [428, 309] on icon at bounding box center [435, 316] width 14 height 14
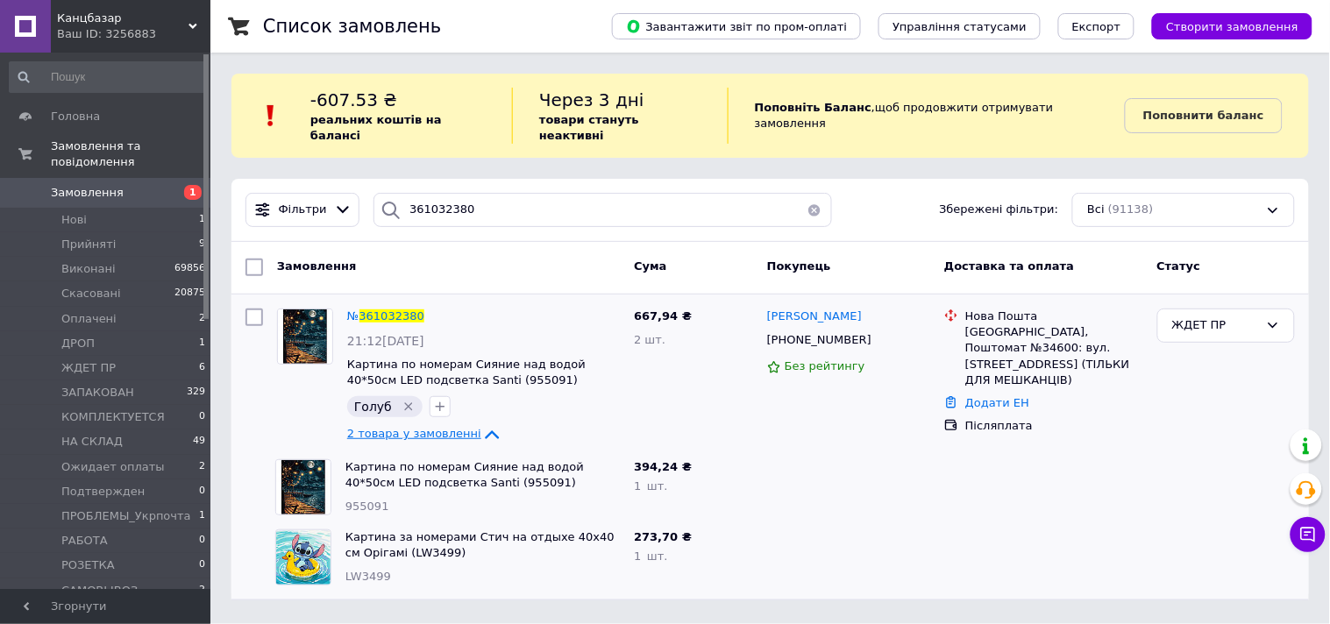
click at [810, 193] on button "button" at bounding box center [814, 210] width 35 height 34
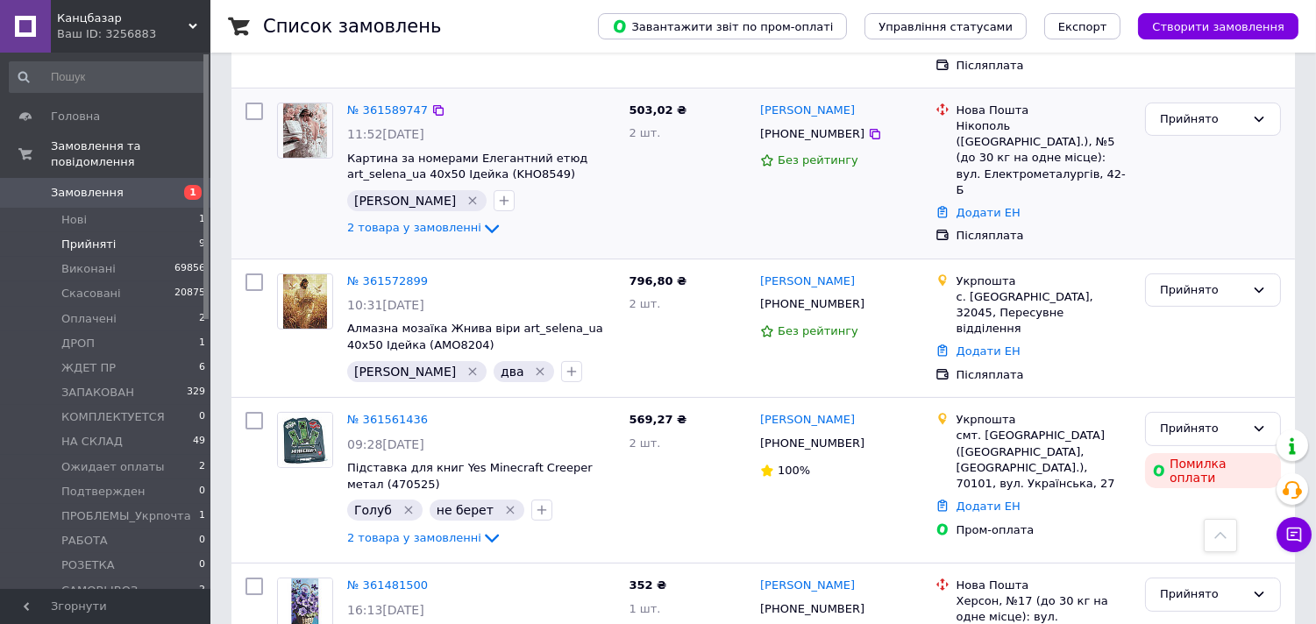
scroll to position [1063, 0]
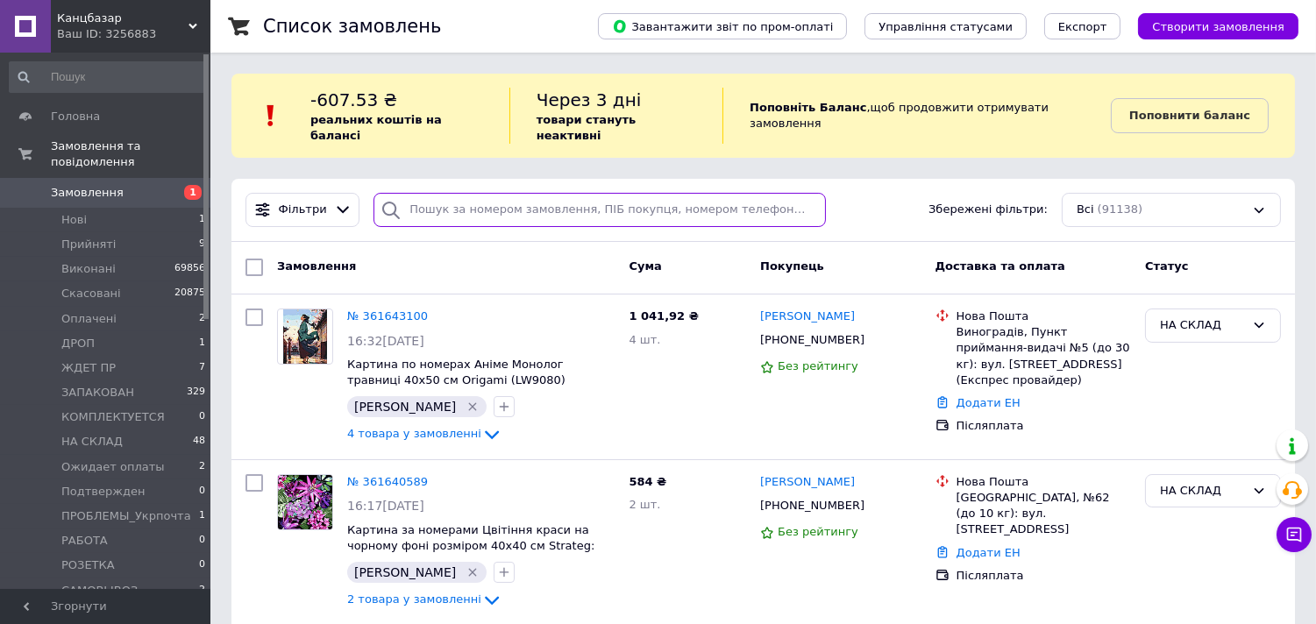
paste input "361627875"
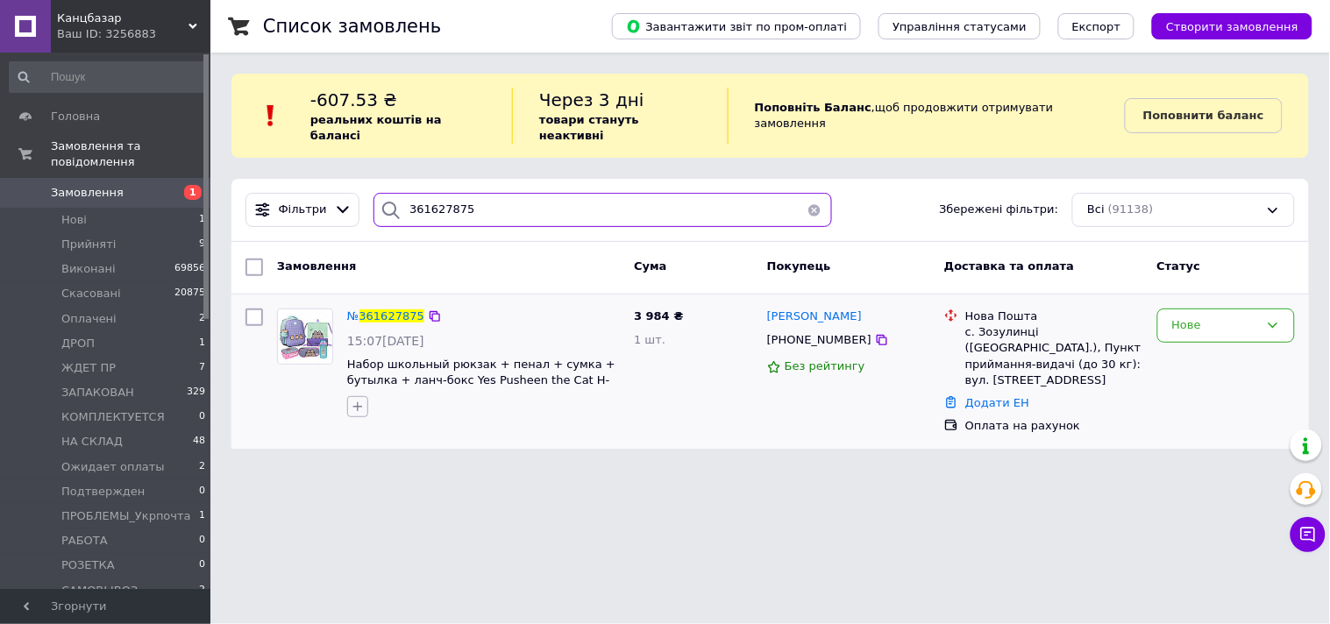
type input "361627875"
click at [355, 400] on icon "button" at bounding box center [358, 407] width 14 height 14
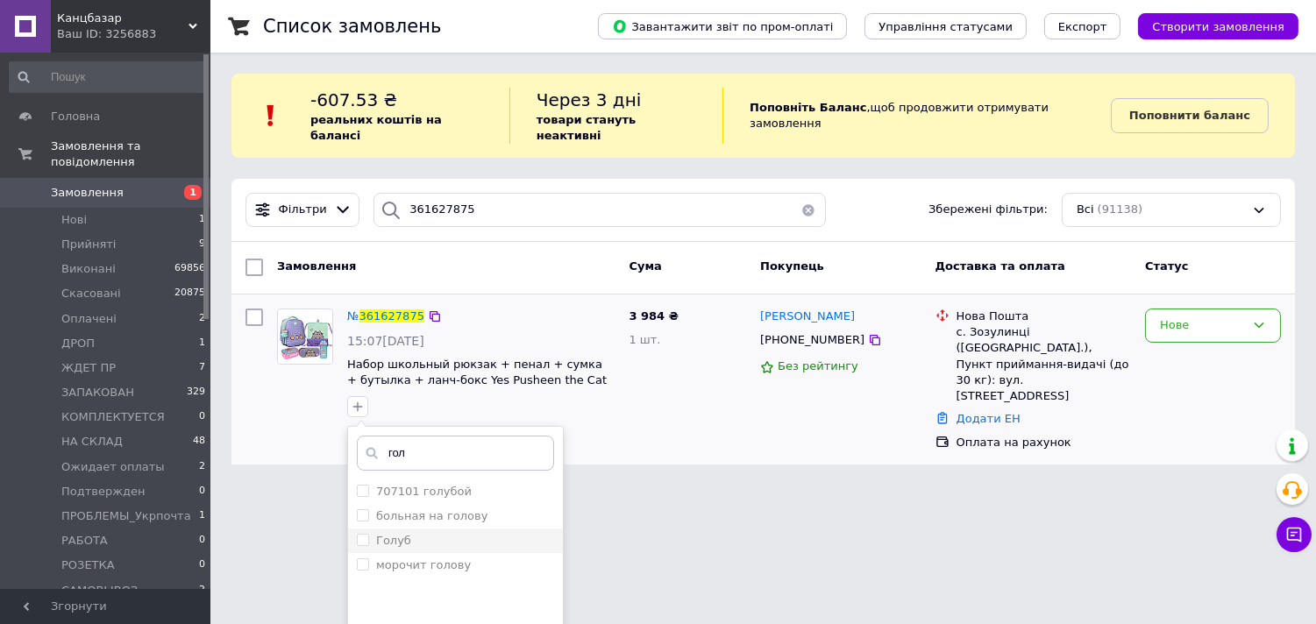
type input "гол"
click at [358, 534] on input "Голуб" at bounding box center [362, 539] width 11 height 11
checkbox input "true"
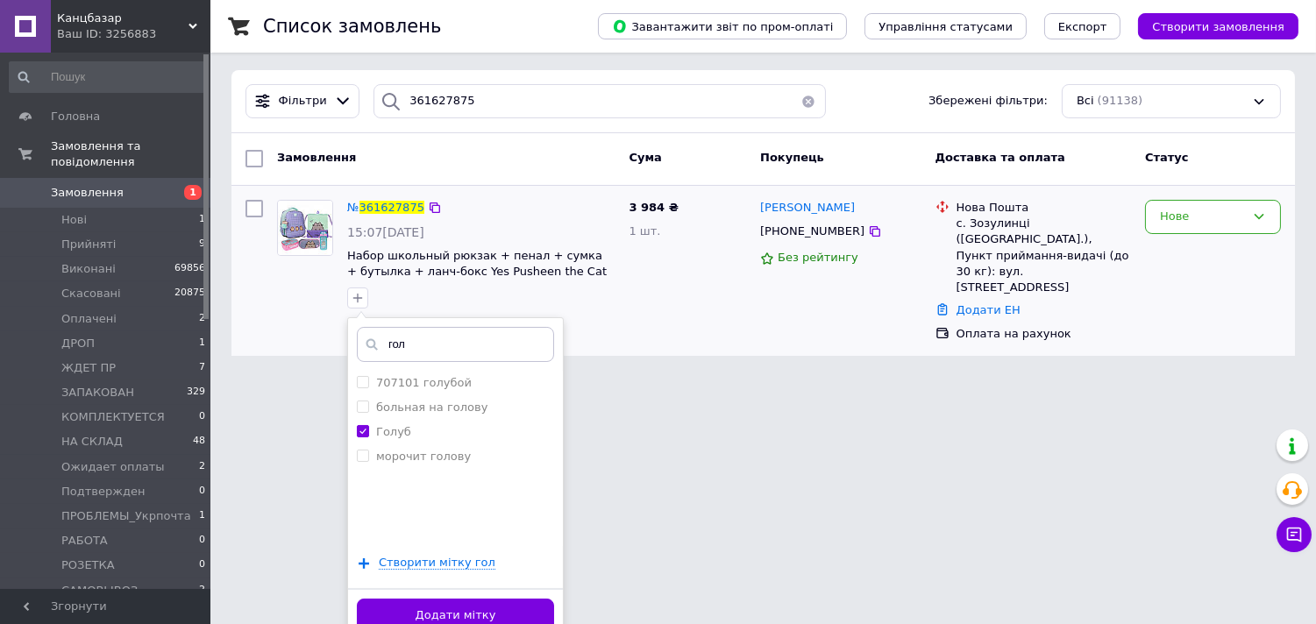
scroll to position [110, 0]
click at [519, 598] on button "Додати мітку" at bounding box center [455, 615] width 197 height 34
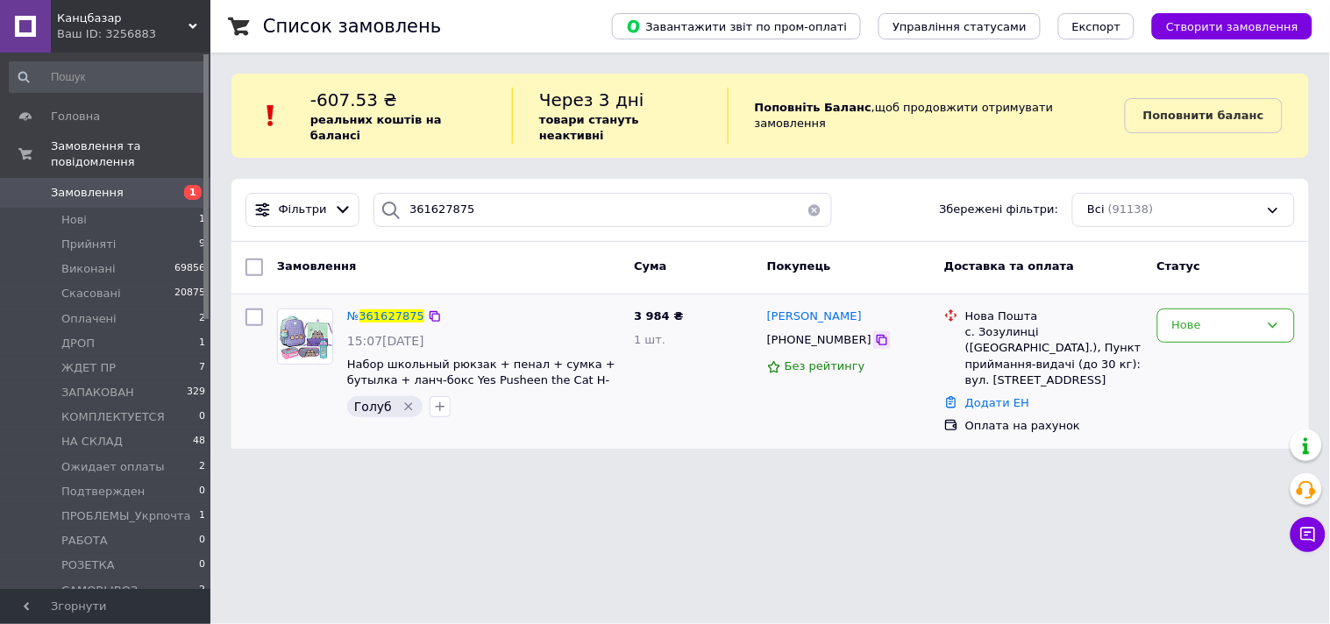
click at [877, 335] on icon at bounding box center [882, 340] width 11 height 11
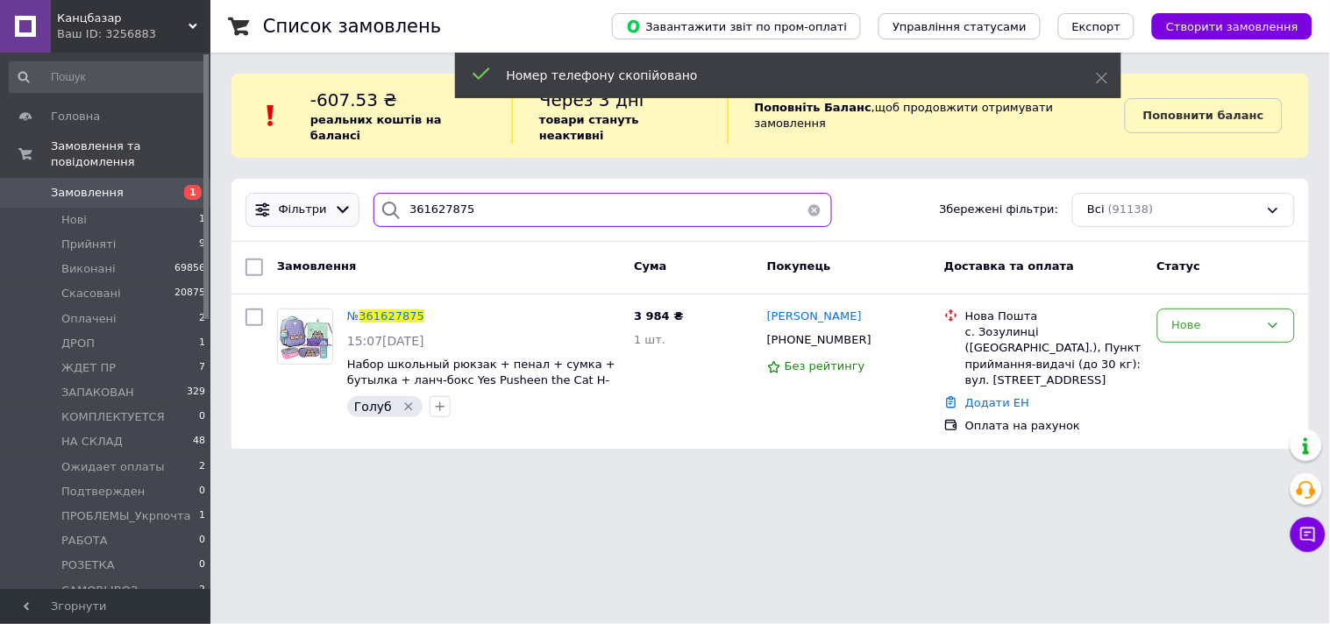
drag, startPoint x: 504, startPoint y: 202, endPoint x: 346, endPoint y: 193, distance: 158.0
click at [346, 193] on div "Фільтри 361627875 Збережені фільтри: Всі (91138)" at bounding box center [769, 210] width 1063 height 34
paste input "[PHONE_NUMBER]"
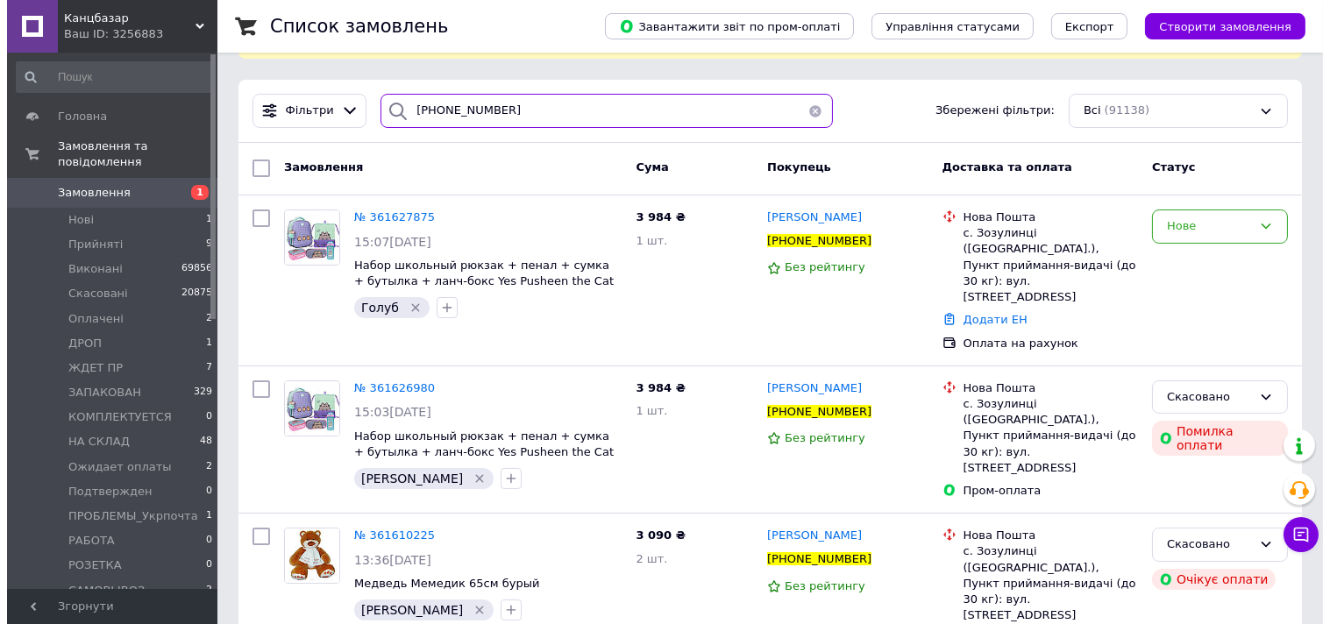
scroll to position [100, 0]
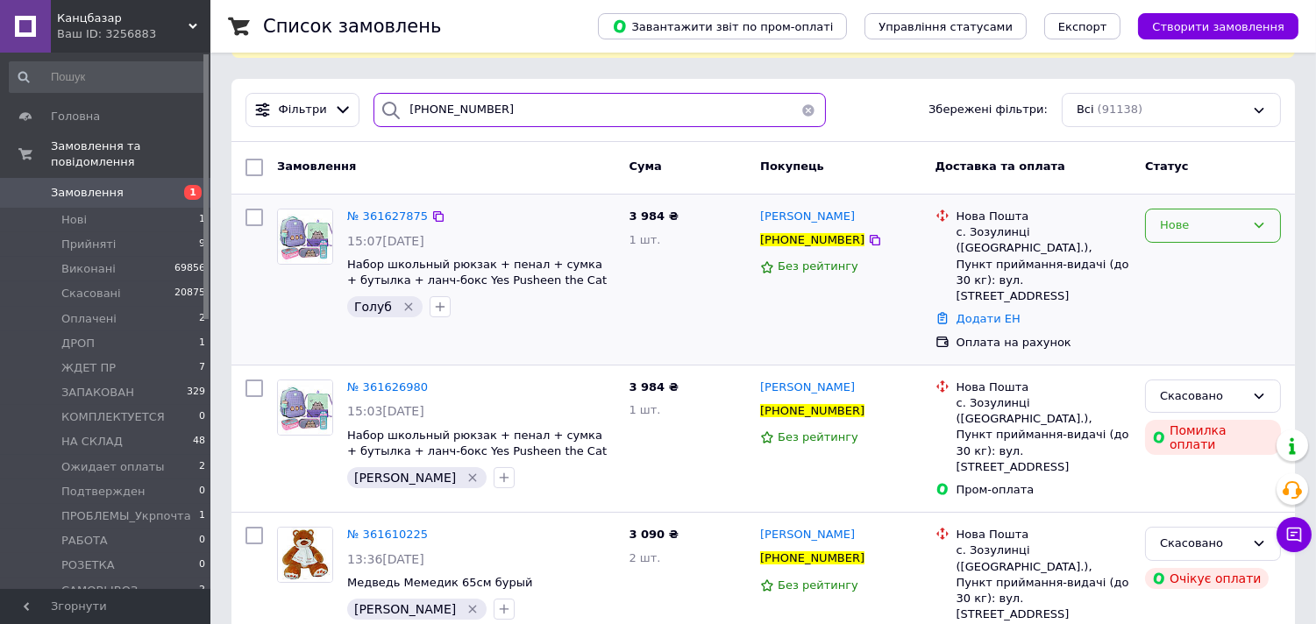
type input "[PHONE_NUMBER]"
click at [1212, 216] on div "Нове" at bounding box center [1202, 225] width 85 height 18
click at [741, 294] on div "3 984 ₴ 1 шт." at bounding box center [686, 280] width 131 height 156
drag, startPoint x: 1227, startPoint y: 191, endPoint x: 1206, endPoint y: 225, distance: 40.1
click at [1225, 209] on div "Нове" at bounding box center [1213, 226] width 136 height 34
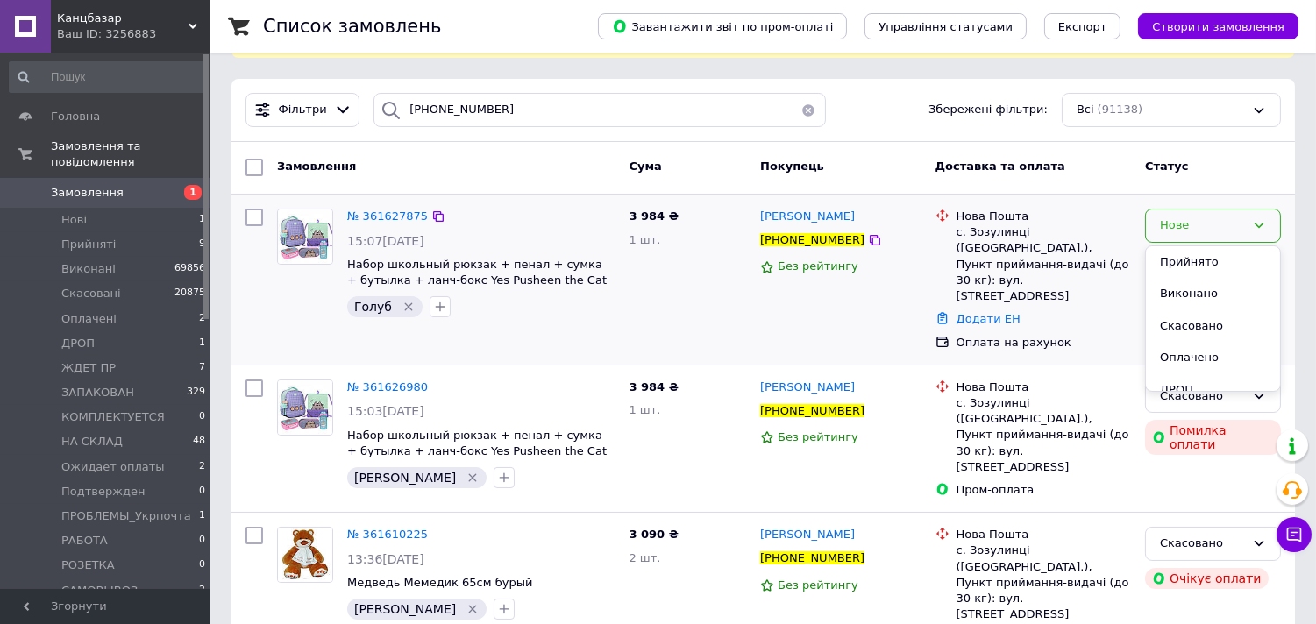
drag, startPoint x: 1187, startPoint y: 308, endPoint x: 1176, endPoint y: 305, distance: 10.8
click at [1184, 310] on li "Скасовано" at bounding box center [1213, 326] width 134 height 32
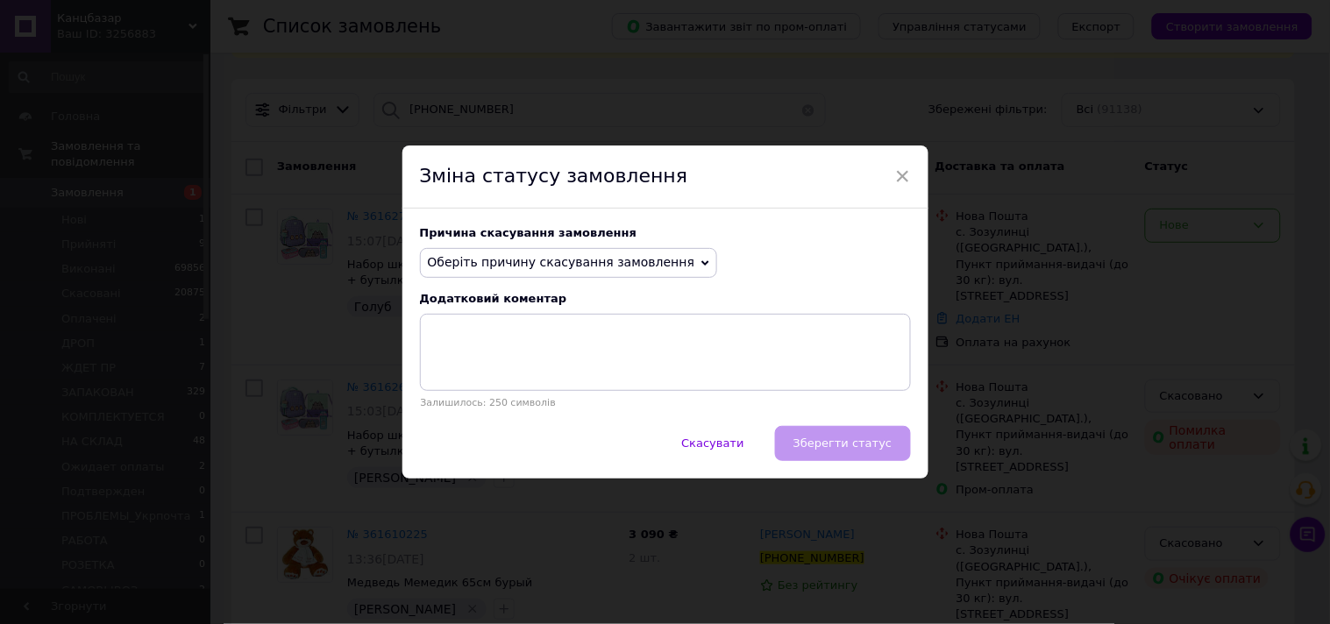
drag, startPoint x: 564, startPoint y: 256, endPoint x: 550, endPoint y: 259, distance: 14.3
click at [562, 258] on span "Оберіть причину скасування замовлення" at bounding box center [569, 263] width 298 height 30
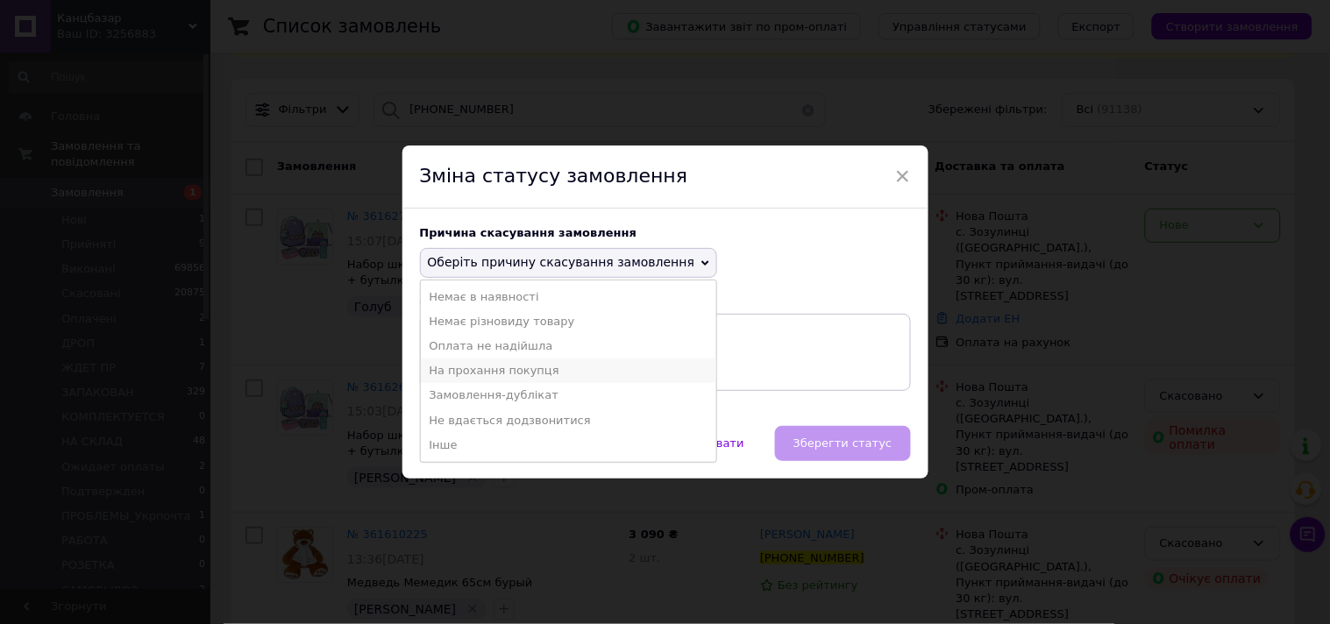
click at [477, 375] on li "На прохання покупця" at bounding box center [569, 370] width 296 height 25
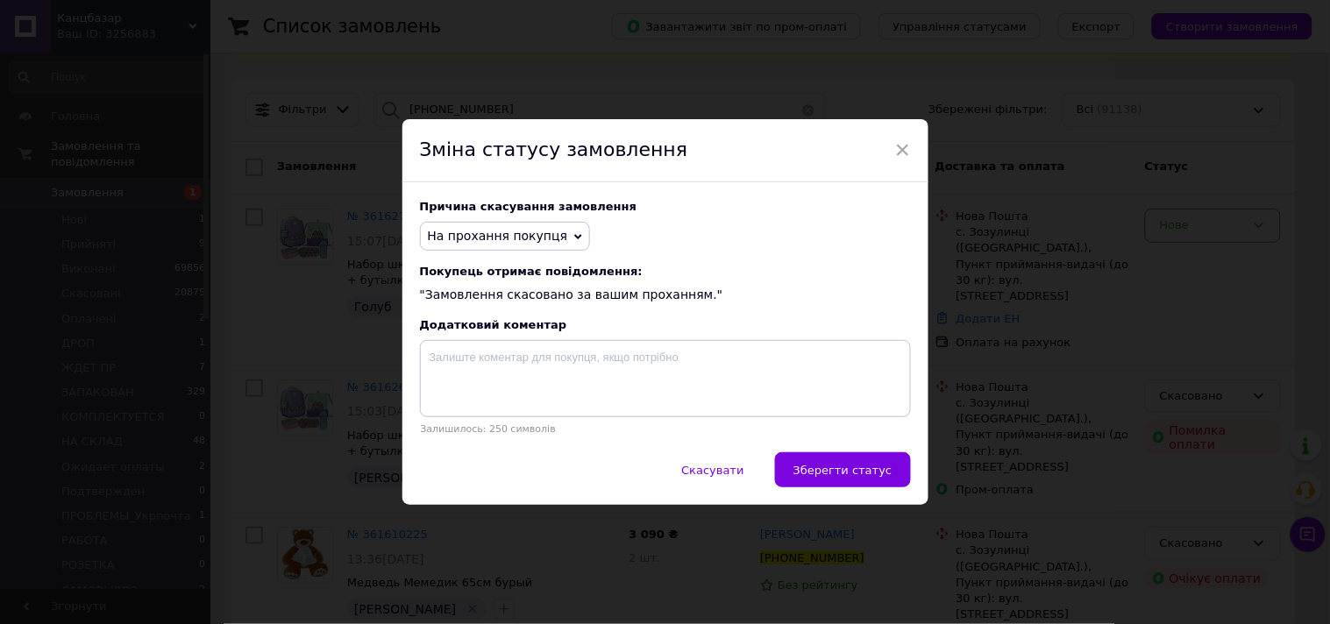
drag, startPoint x: 791, startPoint y: 461, endPoint x: 796, endPoint y: 448, distance: 13.9
click at [792, 462] on button "Зберегти статус" at bounding box center [843, 469] width 136 height 35
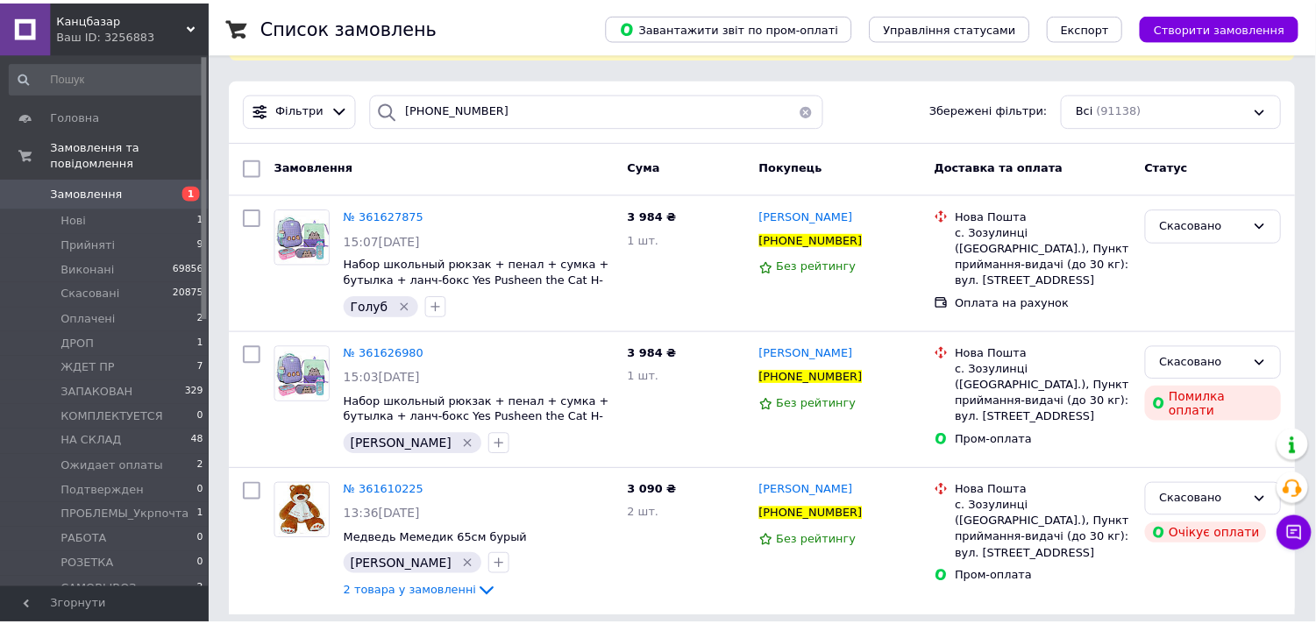
scroll to position [98, 0]
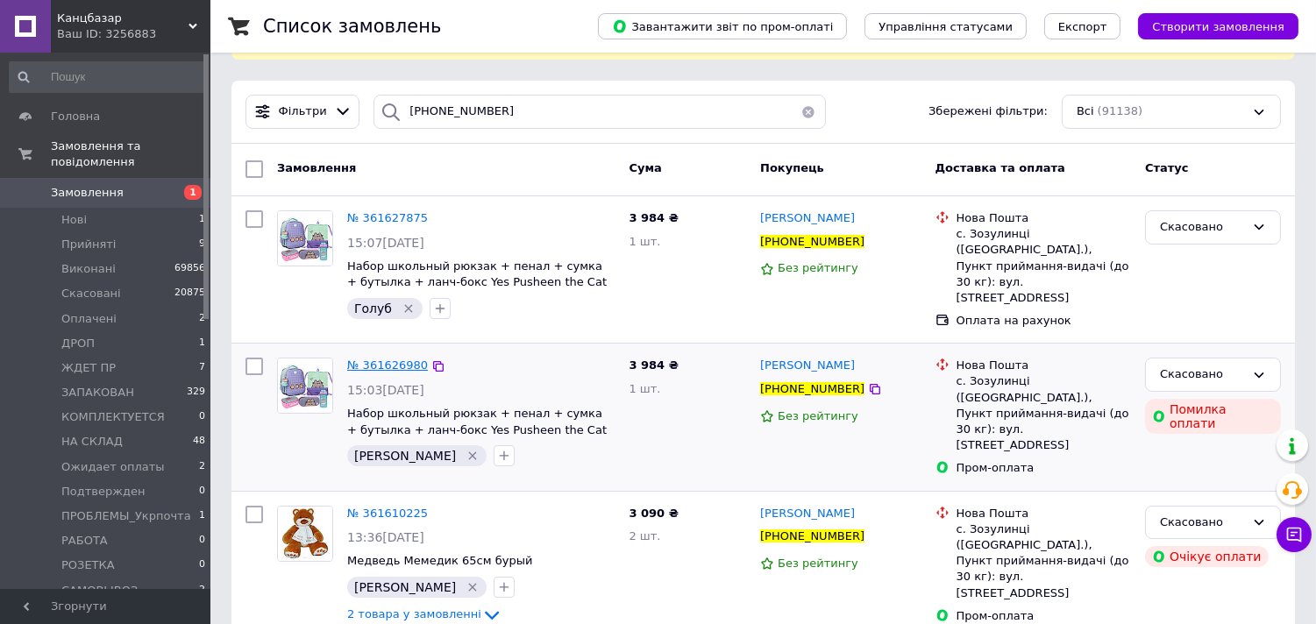
click at [386, 358] on span "№ 361626980" at bounding box center [387, 364] width 81 height 13
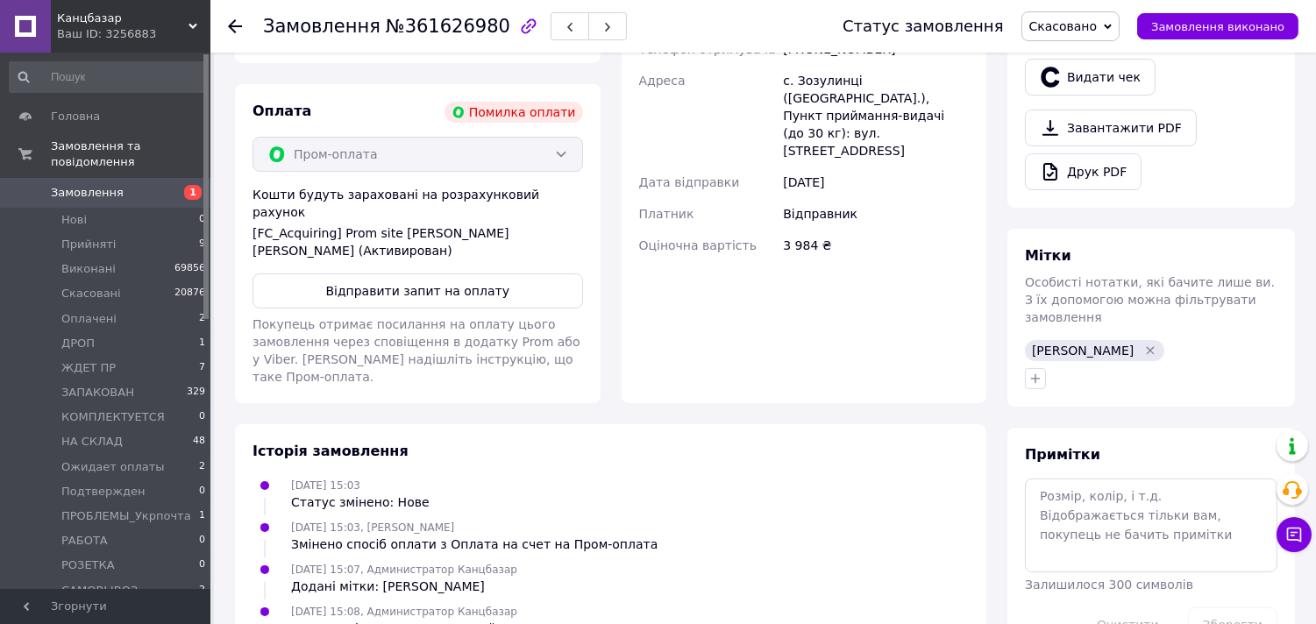
scroll to position [659, 0]
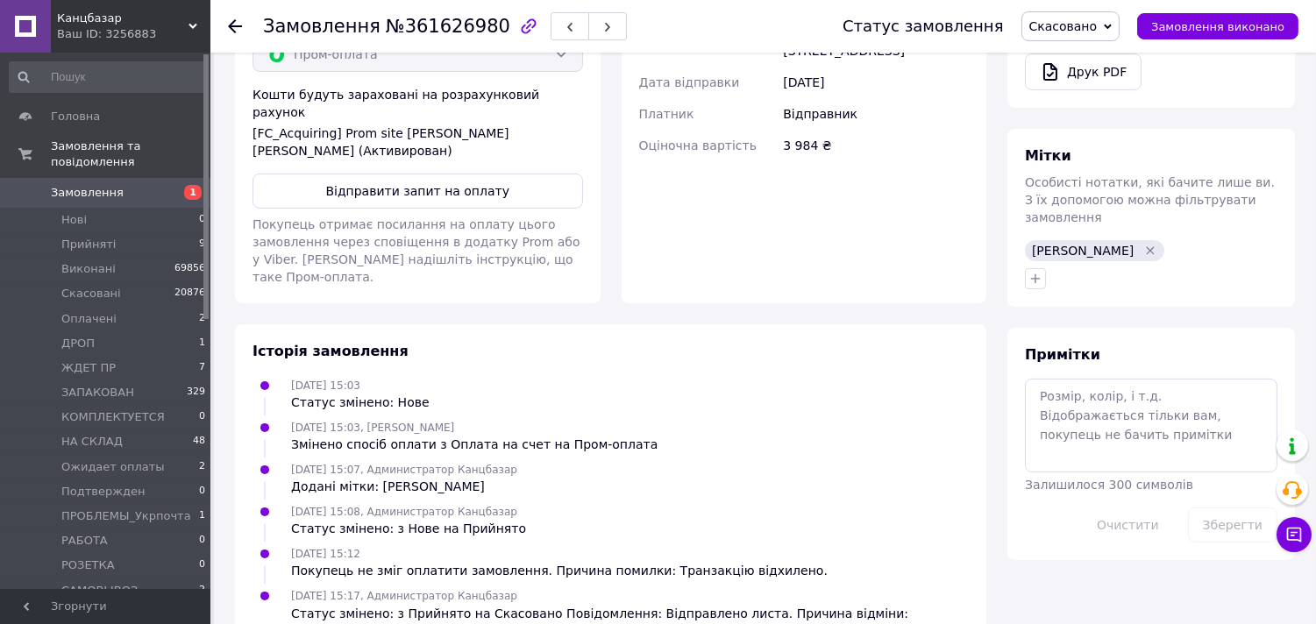
click at [234, 27] on icon at bounding box center [235, 26] width 14 height 14
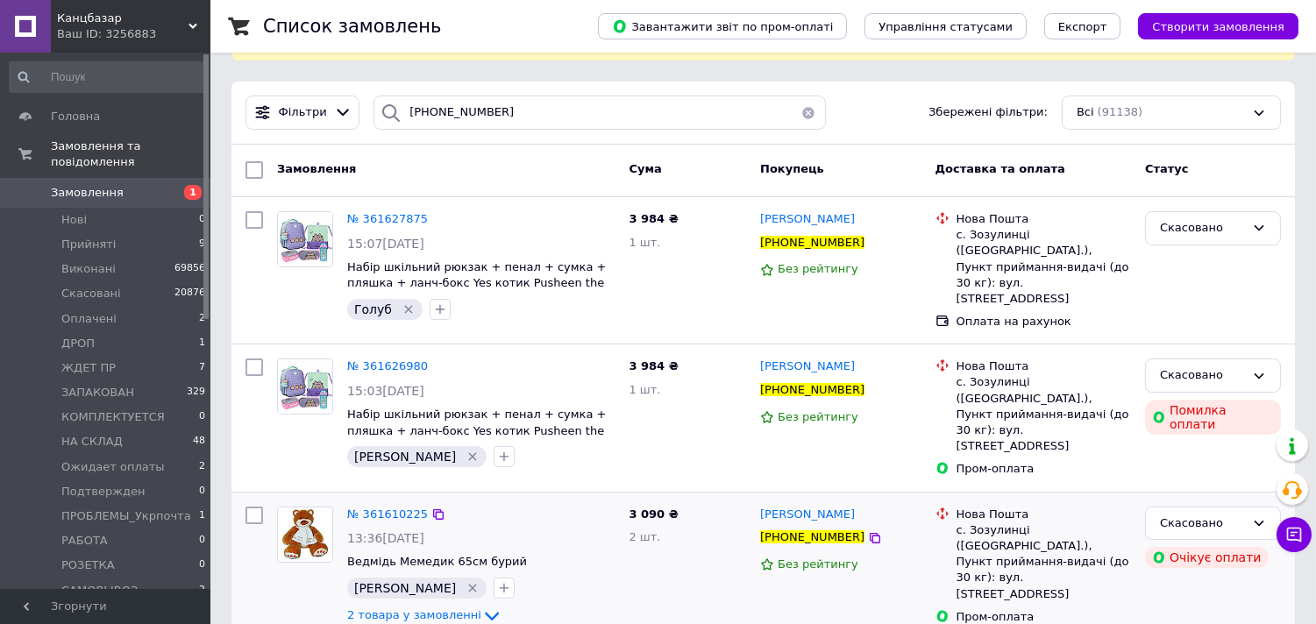
scroll to position [98, 0]
click at [387, 507] on span "№ 361610225" at bounding box center [387, 513] width 81 height 13
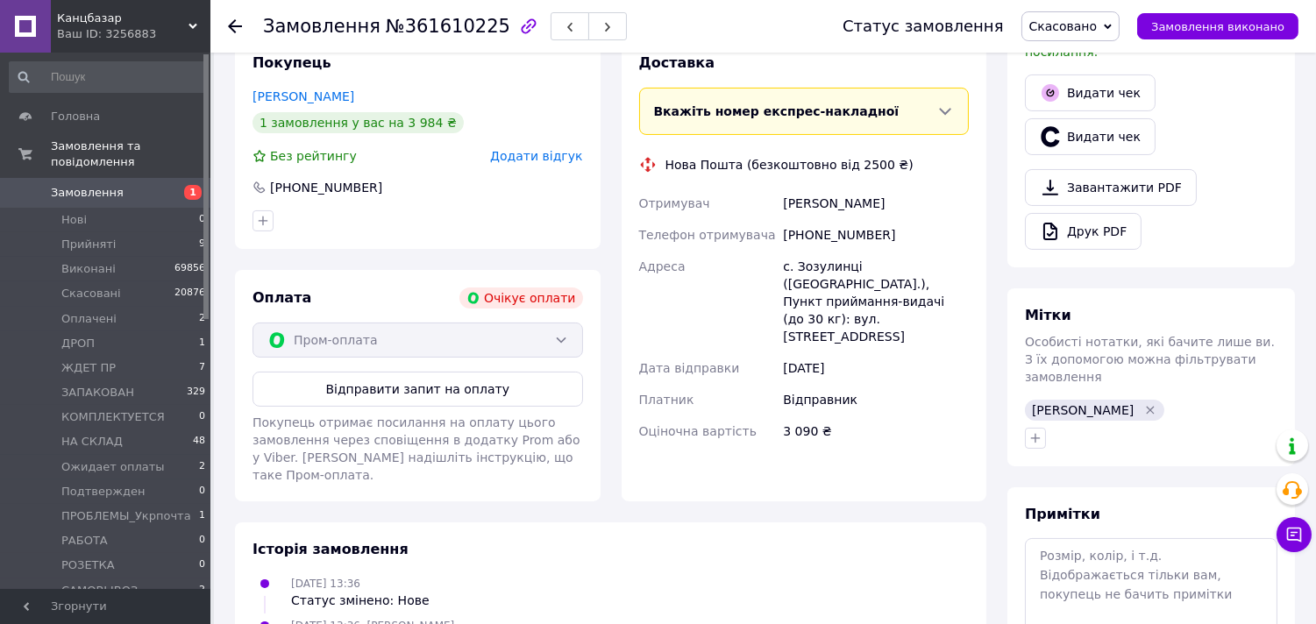
scroll to position [614, 0]
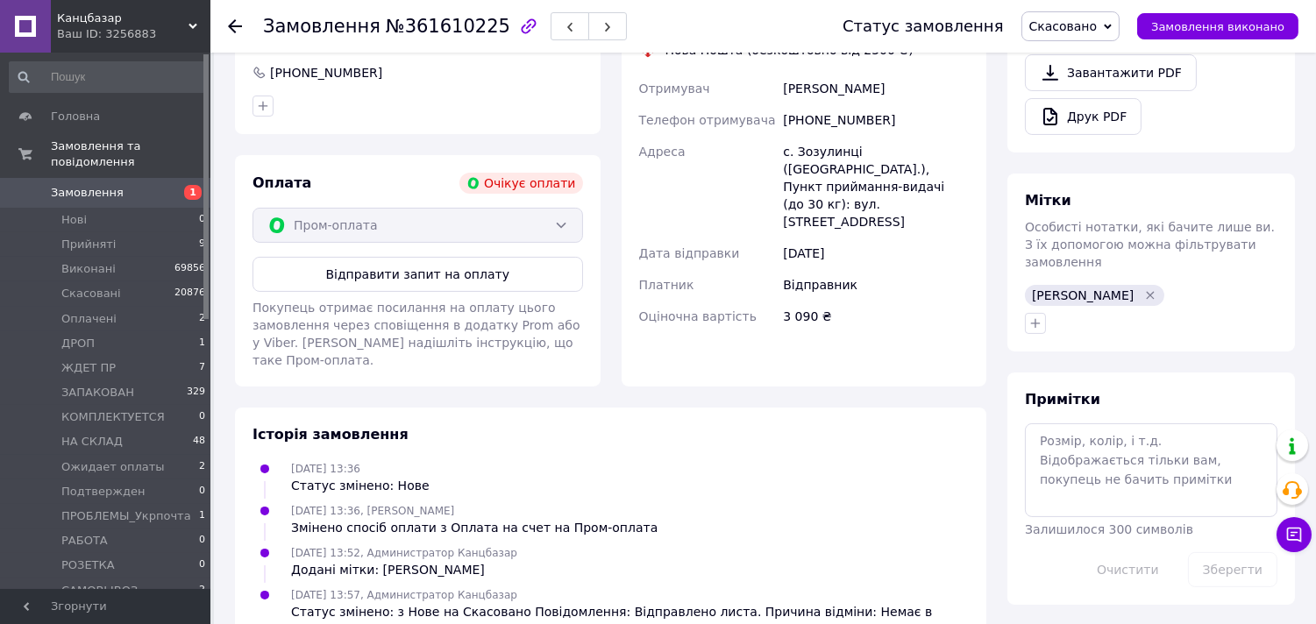
click at [238, 24] on icon at bounding box center [235, 26] width 14 height 14
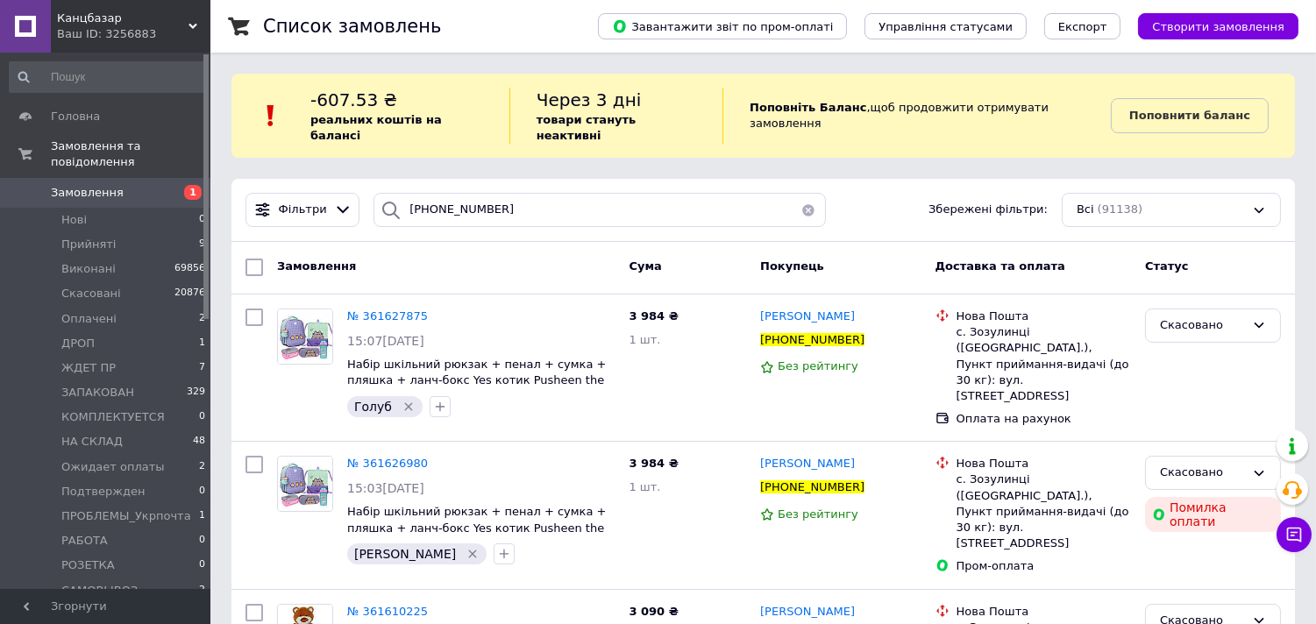
click at [806, 193] on button "button" at bounding box center [808, 210] width 35 height 34
